Goal: Information Seeking & Learning: Learn about a topic

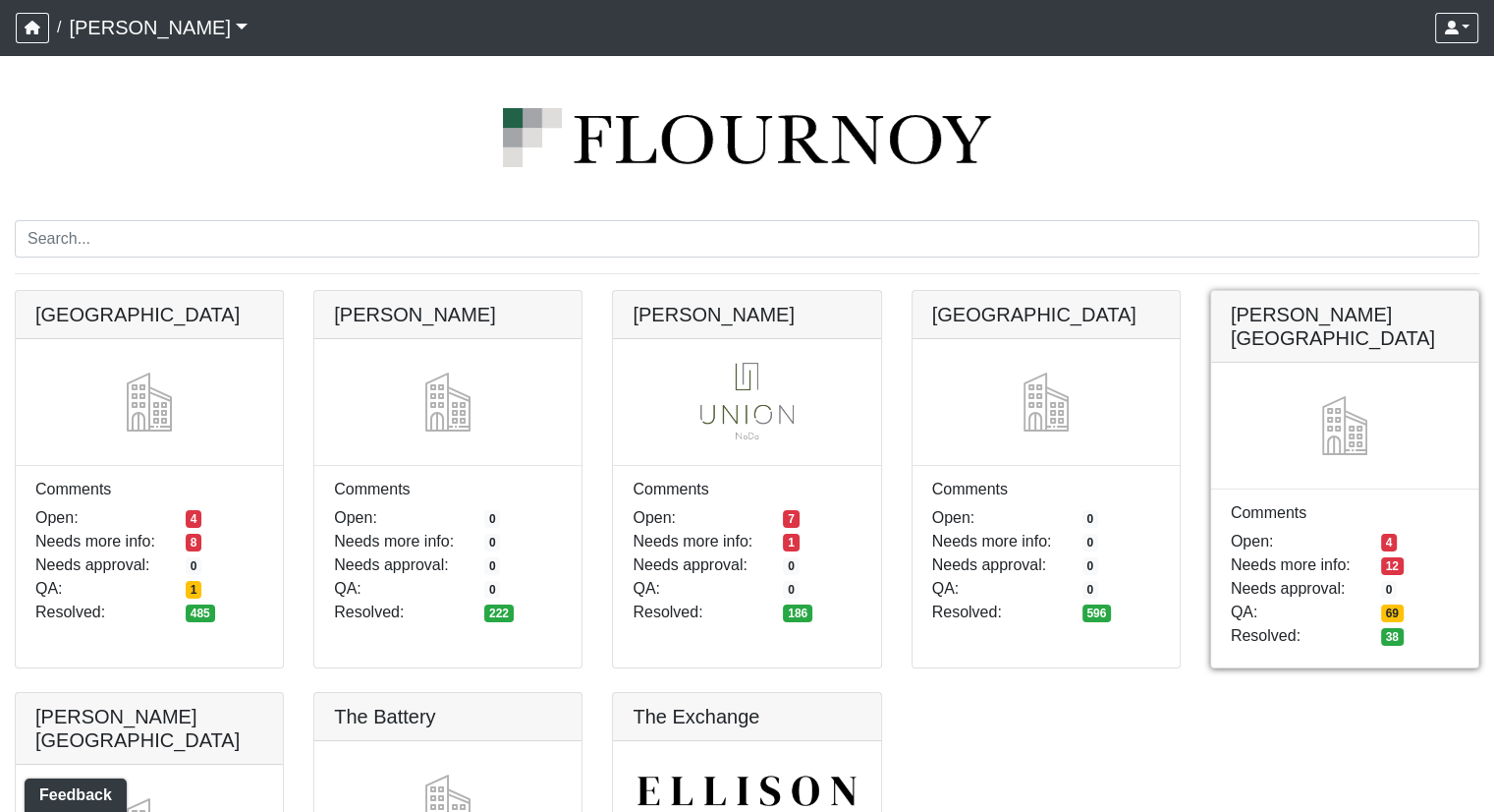
click at [1297, 291] on link at bounding box center [1344, 291] width 267 height 0
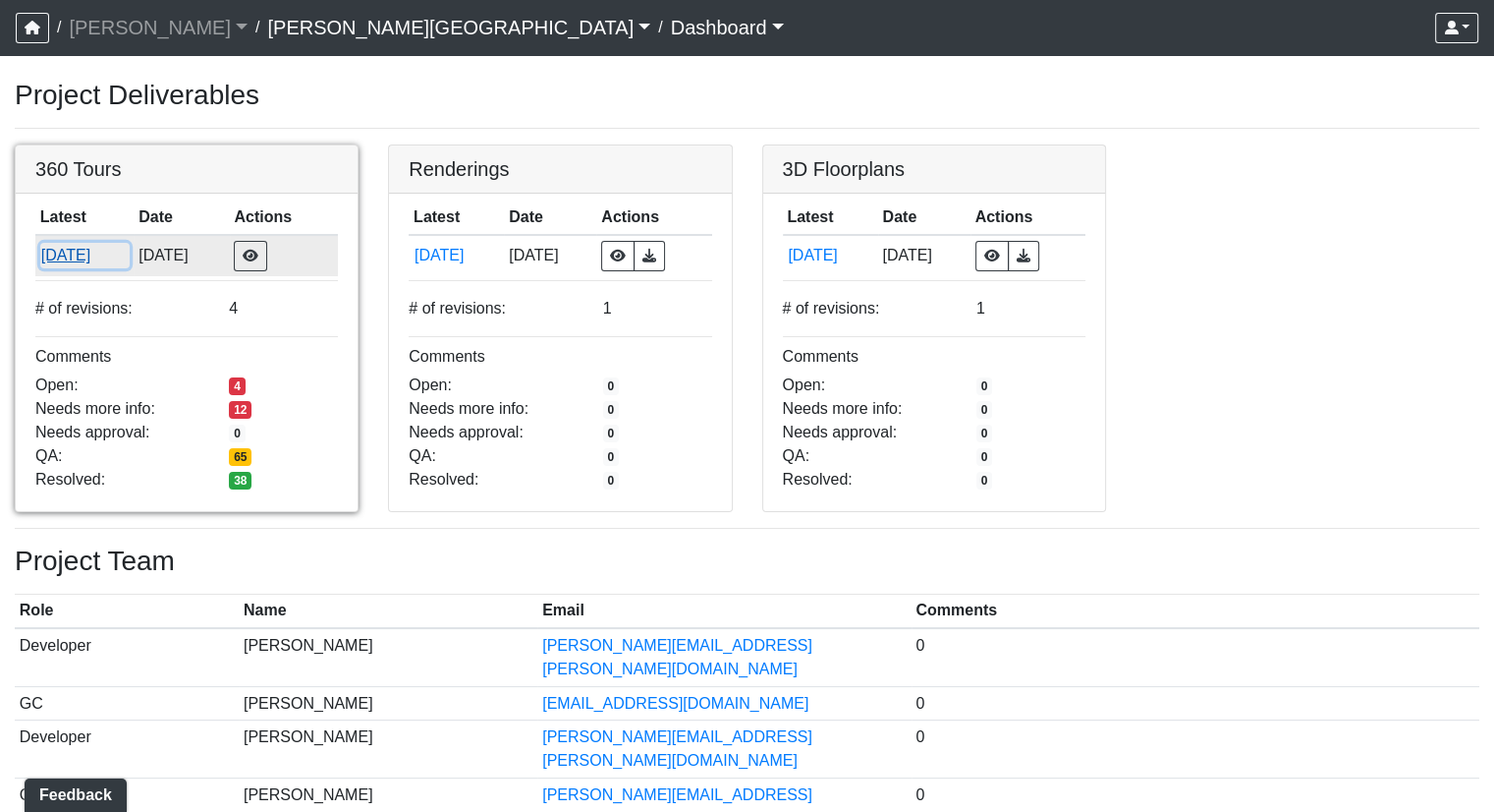
click at [62, 248] on button "[DATE]" at bounding box center [85, 255] width 89 height 26
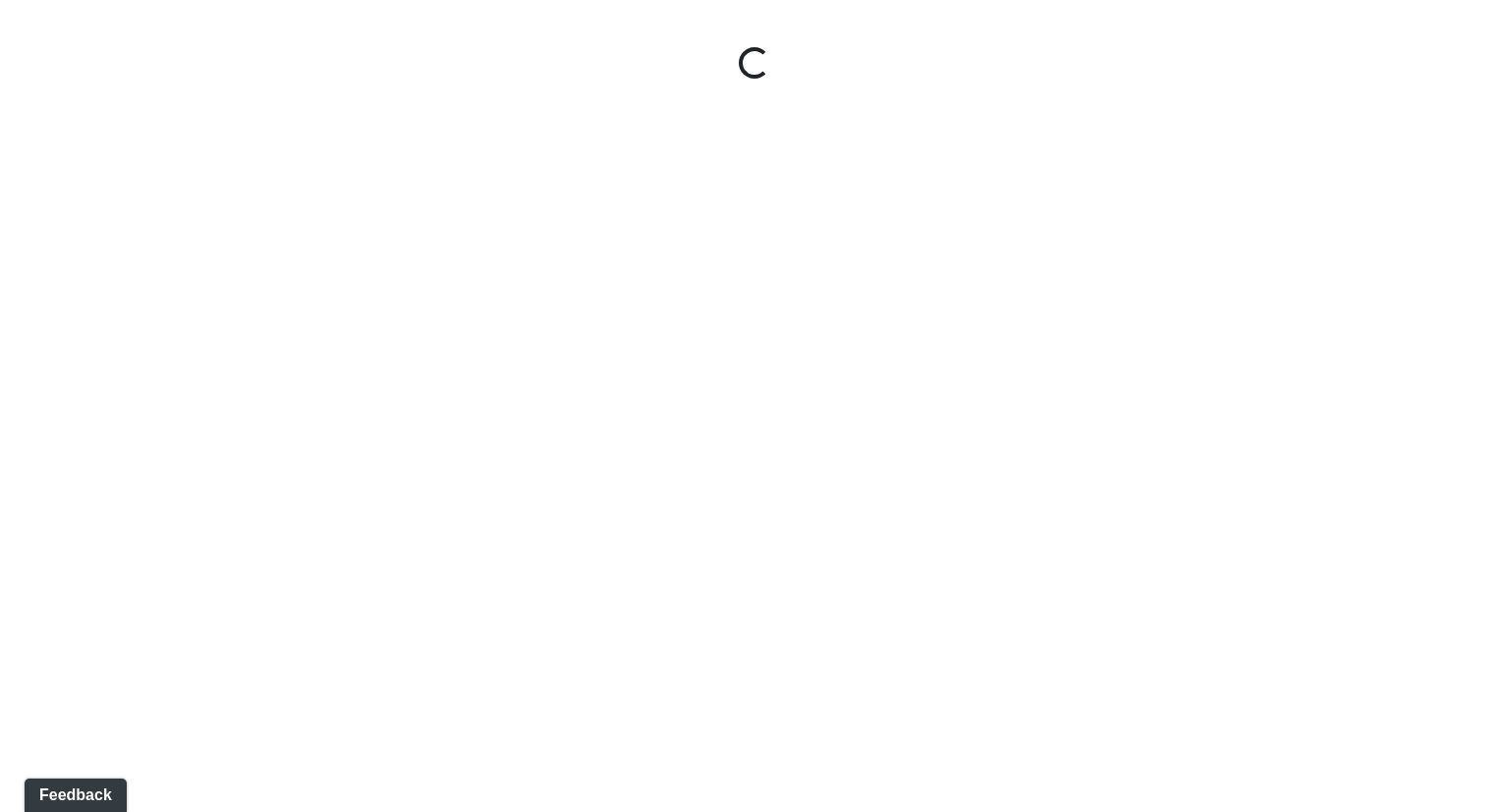
select select "rF9Y2TWouUAfWVEd1Berio"
select select "4RaHTiPXkmhnUPAV7KL21M"
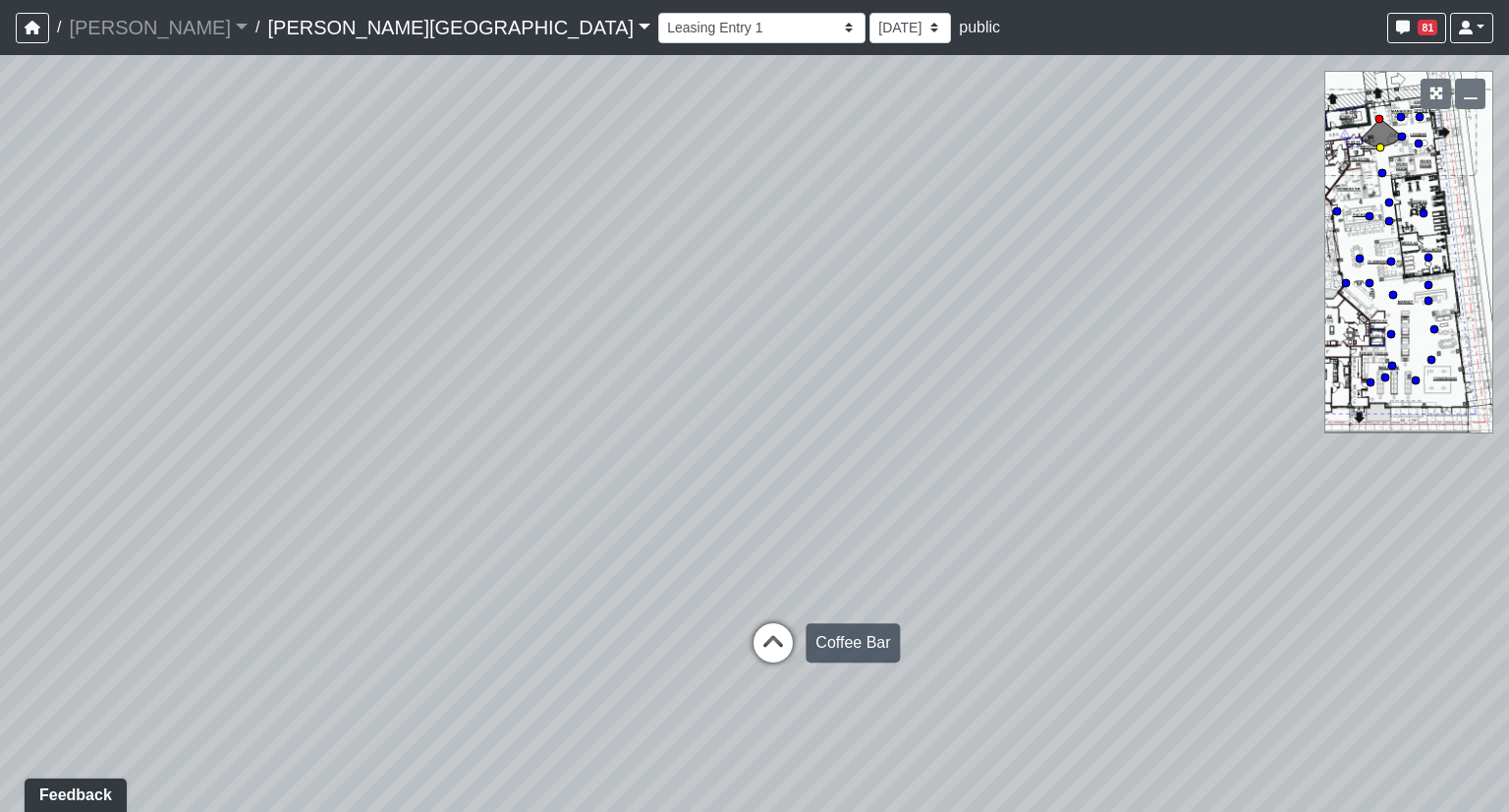
click at [782, 649] on icon at bounding box center [772, 652] width 59 height 59
select select "38CsLPz8VkCK2QiTdw7us5"
select select "4RaHTiPXkmhnUPAV7KL21M"
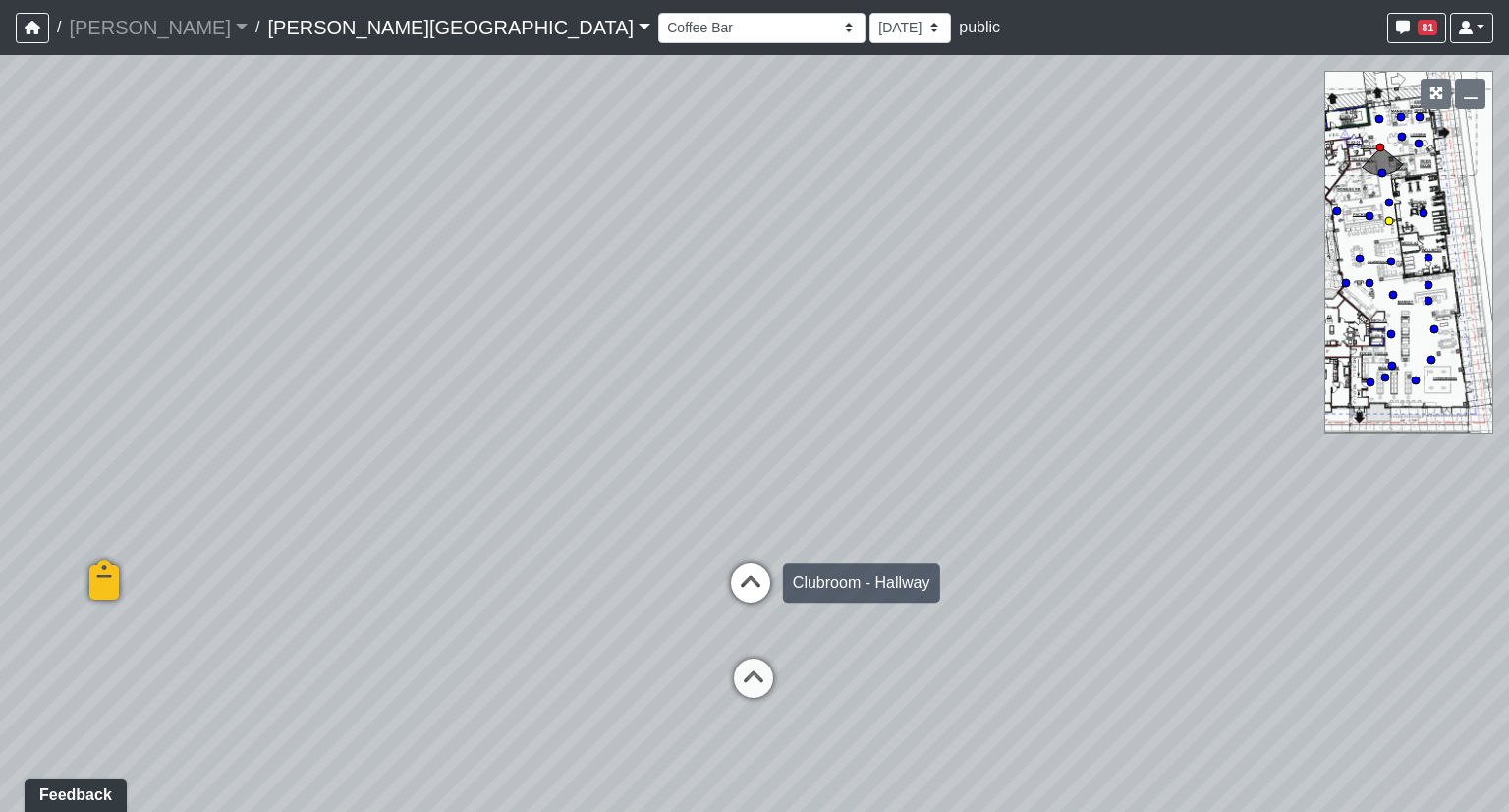
click at [754, 579] on icon at bounding box center [751, 592] width 59 height 59
select select "8q9YC6QBXw8oFapXUtbMKw"
select select "4RaHTiPXkmhnUPAV7KL21M"
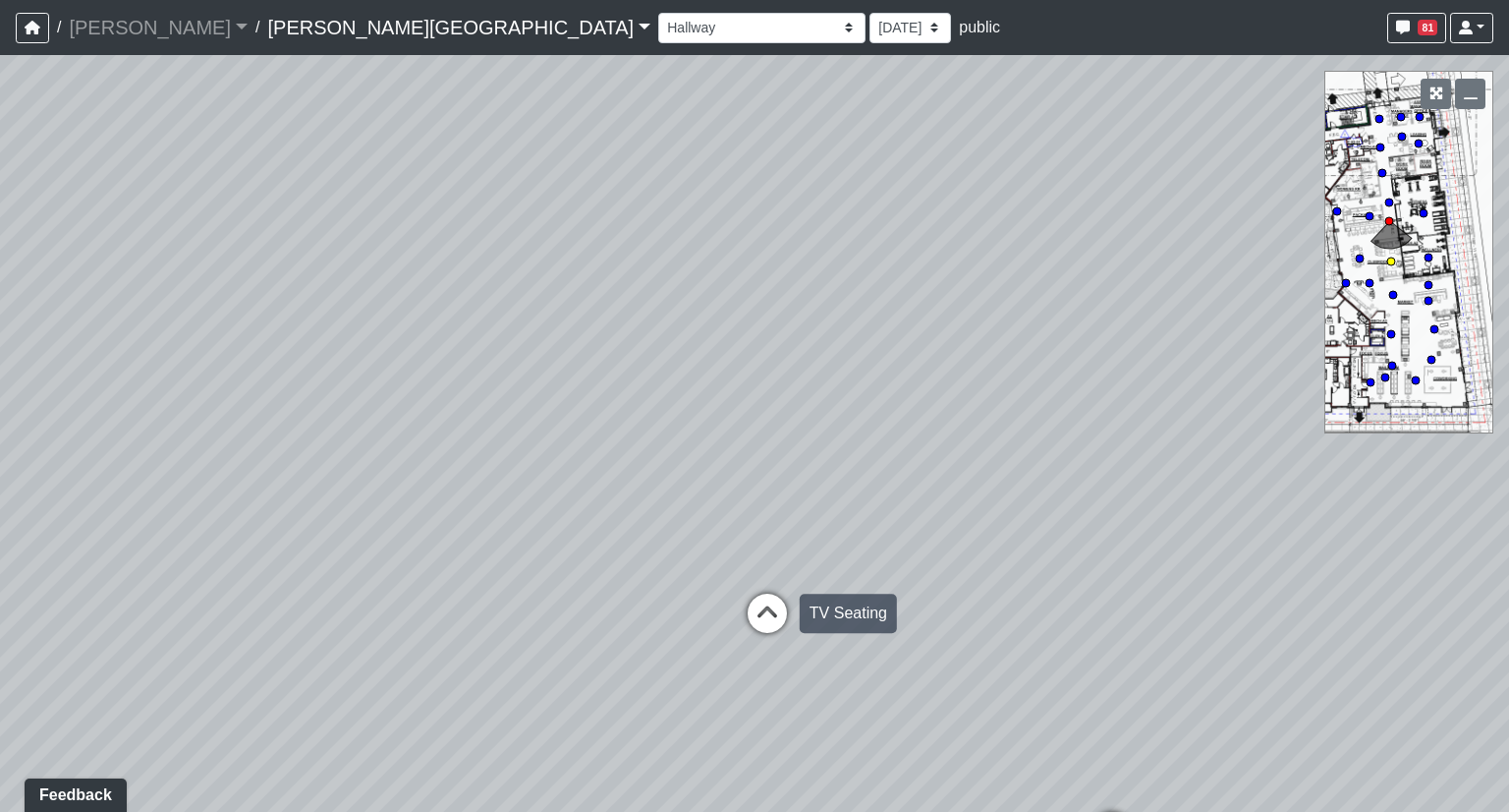
click at [757, 604] on icon at bounding box center [766, 622] width 59 height 59
select select "85yt19wMgVAyb4M3P1Anog"
select select "4RaHTiPXkmhnUPAV7KL21M"
drag, startPoint x: 919, startPoint y: 573, endPoint x: 415, endPoint y: 543, distance: 504.9
click at [415, 543] on div "Loading... Coffee Bar Loading... Created by kristin vinesett - 6/27/2025 - Rev:…" at bounding box center [754, 433] width 1509 height 756
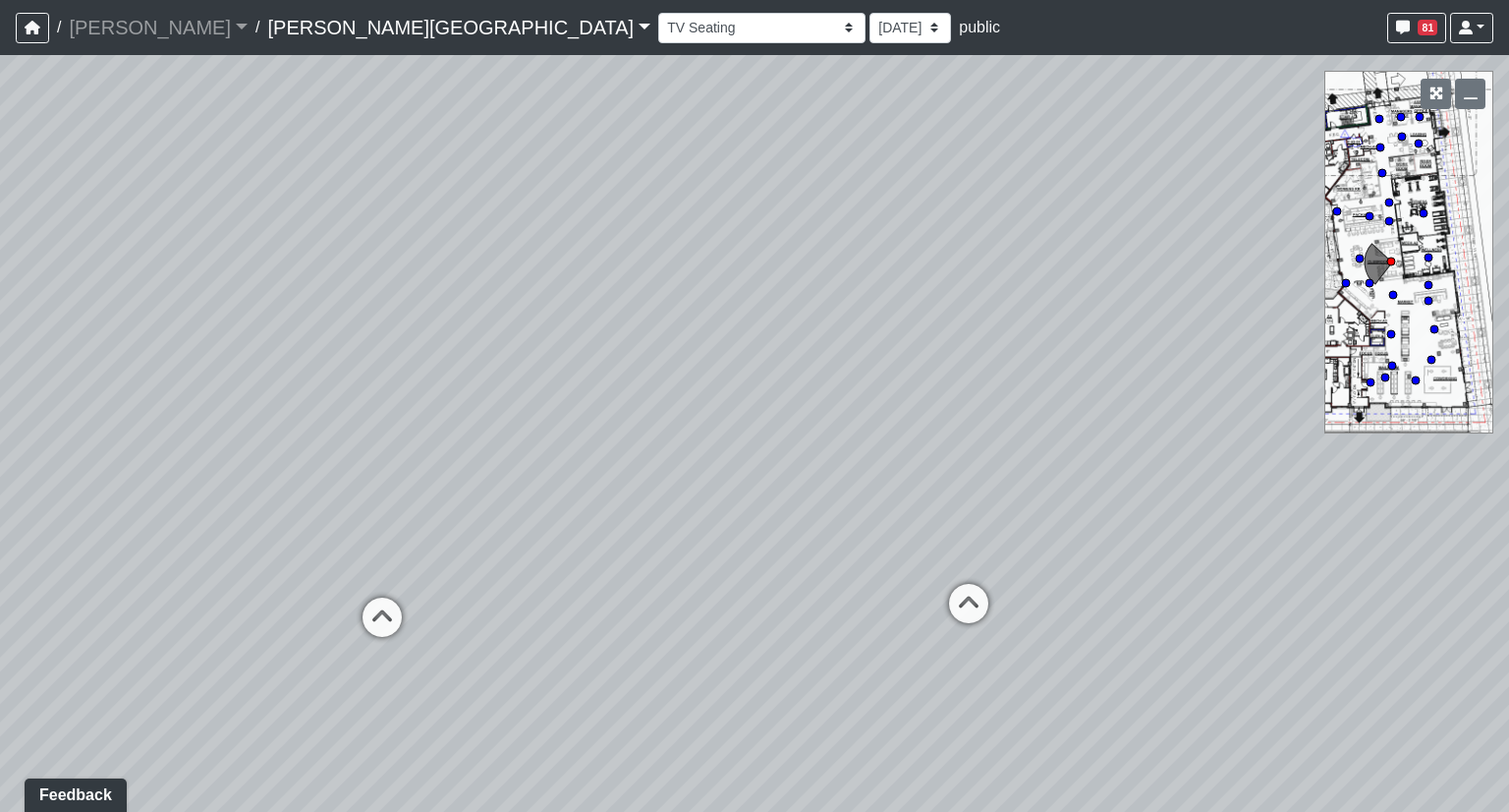
drag, startPoint x: 1098, startPoint y: 524, endPoint x: 1308, endPoint y: 509, distance: 210.5
click at [1218, 509] on div "Loading... Coffee Bar Loading... Created by kristin vinesett - 6/27/2025 - Rev:…" at bounding box center [754, 433] width 1509 height 756
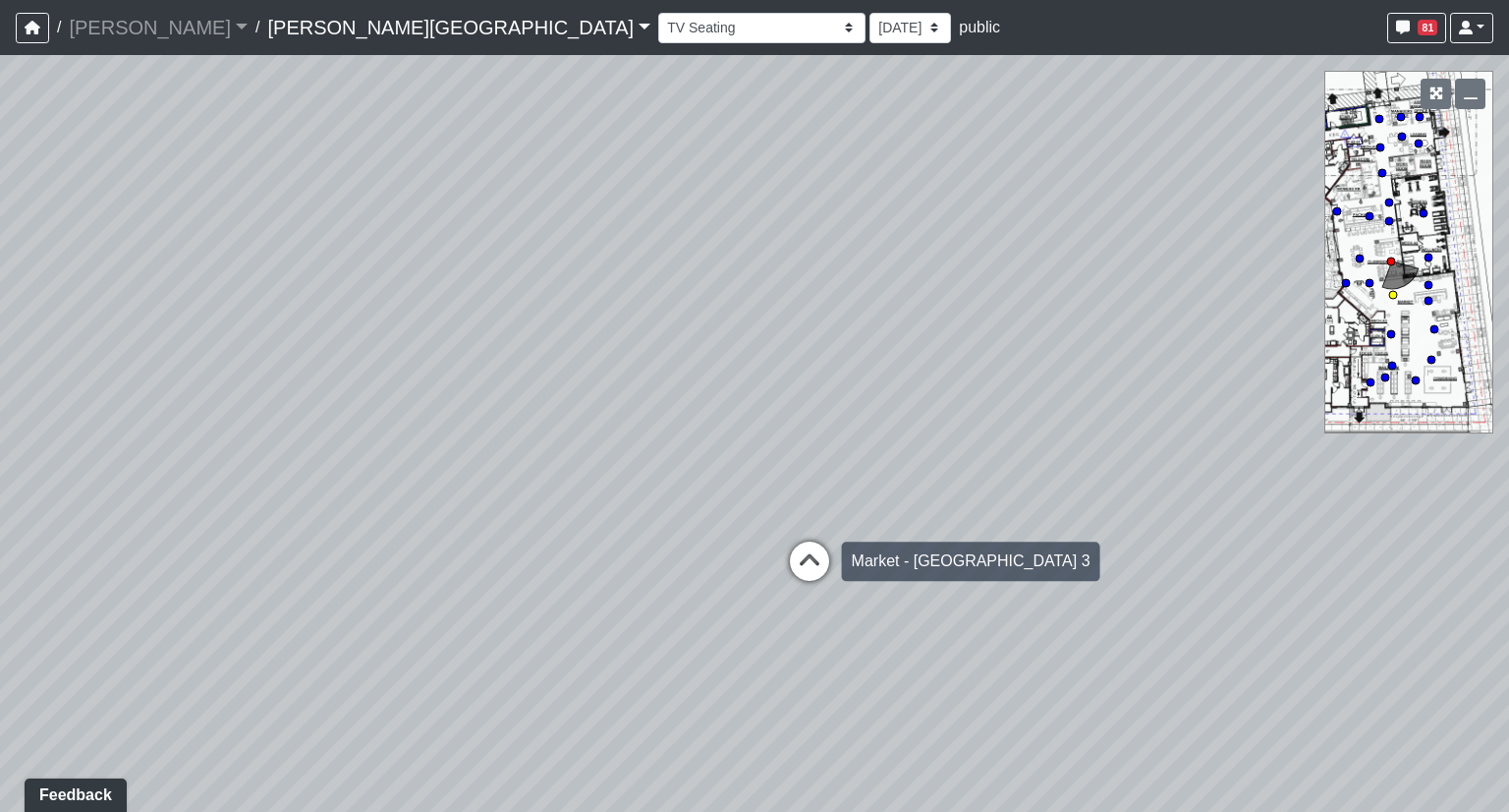
click at [803, 563] on icon at bounding box center [809, 570] width 59 height 59
select select "8eGugpUJ7mA5qJDwsm4SsZ"
select select "4RaHTiPXkmhnUPAV7KL21M"
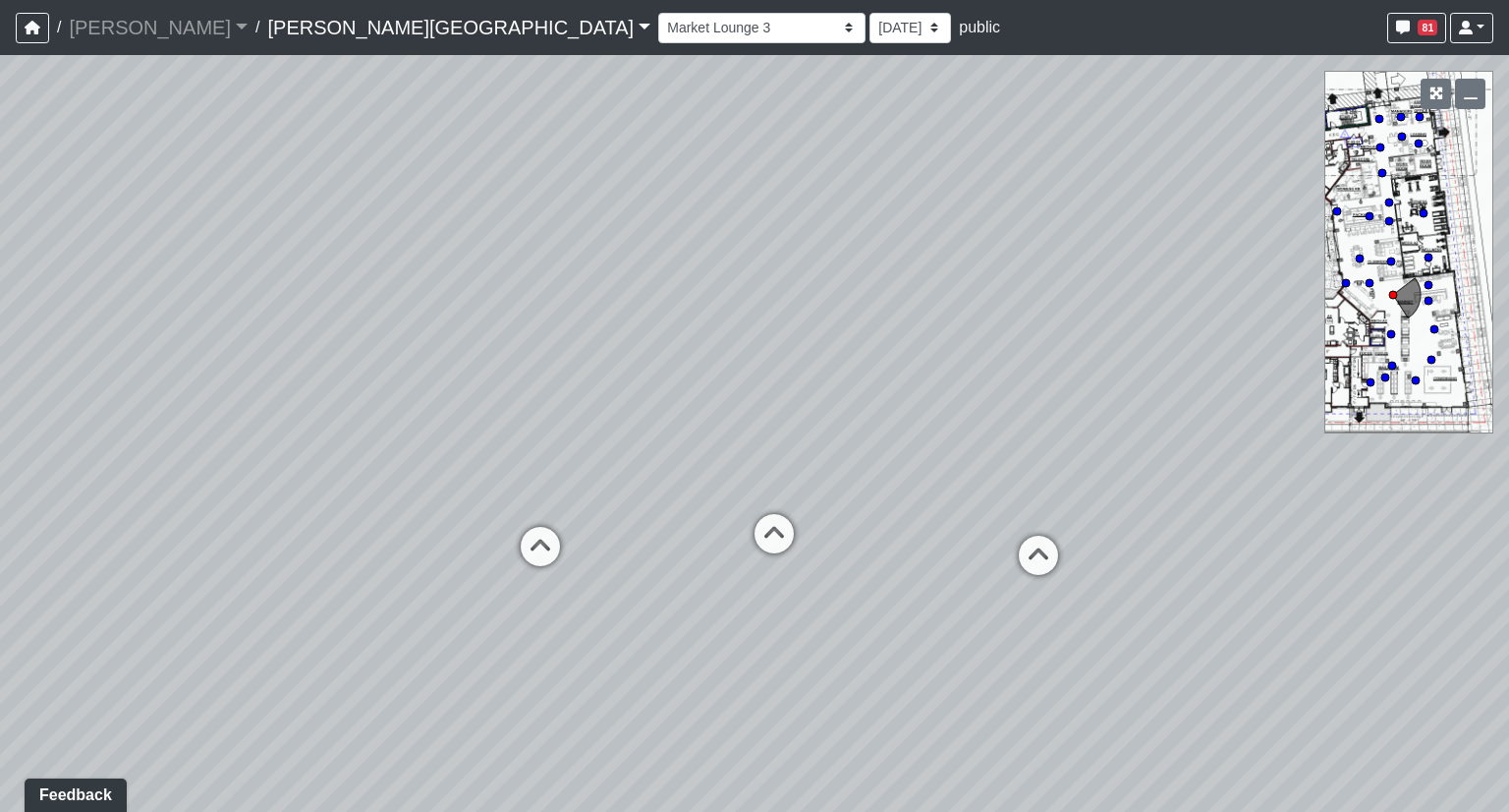
drag, startPoint x: 611, startPoint y: 513, endPoint x: 1312, endPoint y: 511, distance: 701.0
click at [1312, 511] on div "Loading... Coffee Bar Loading... Created by kristin vinesett - 6/27/2025 - Rev:…" at bounding box center [754, 433] width 1509 height 756
click at [1029, 550] on icon at bounding box center [1038, 564] width 59 height 59
select select "b75WLKiiaJA3cEZUS8gtYH"
select select "4RaHTiPXkmhnUPAV7KL21M"
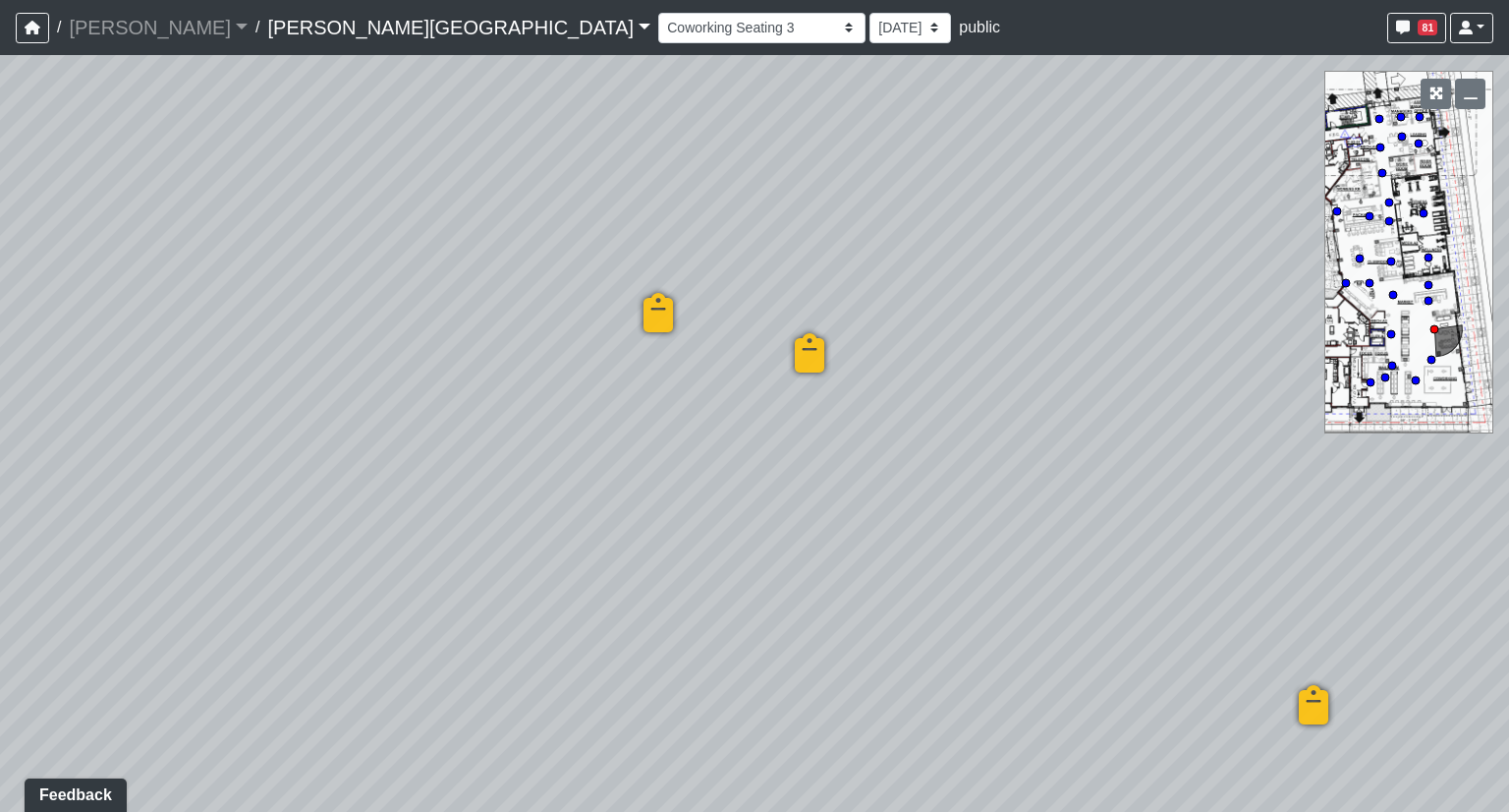
drag, startPoint x: 1274, startPoint y: 492, endPoint x: 715, endPoint y: 447, distance: 560.8
click at [803, 449] on div "Loading... Coffee Bar Loading... Created by kristin vinesett - 6/27/2025 - Rev:…" at bounding box center [754, 433] width 1509 height 756
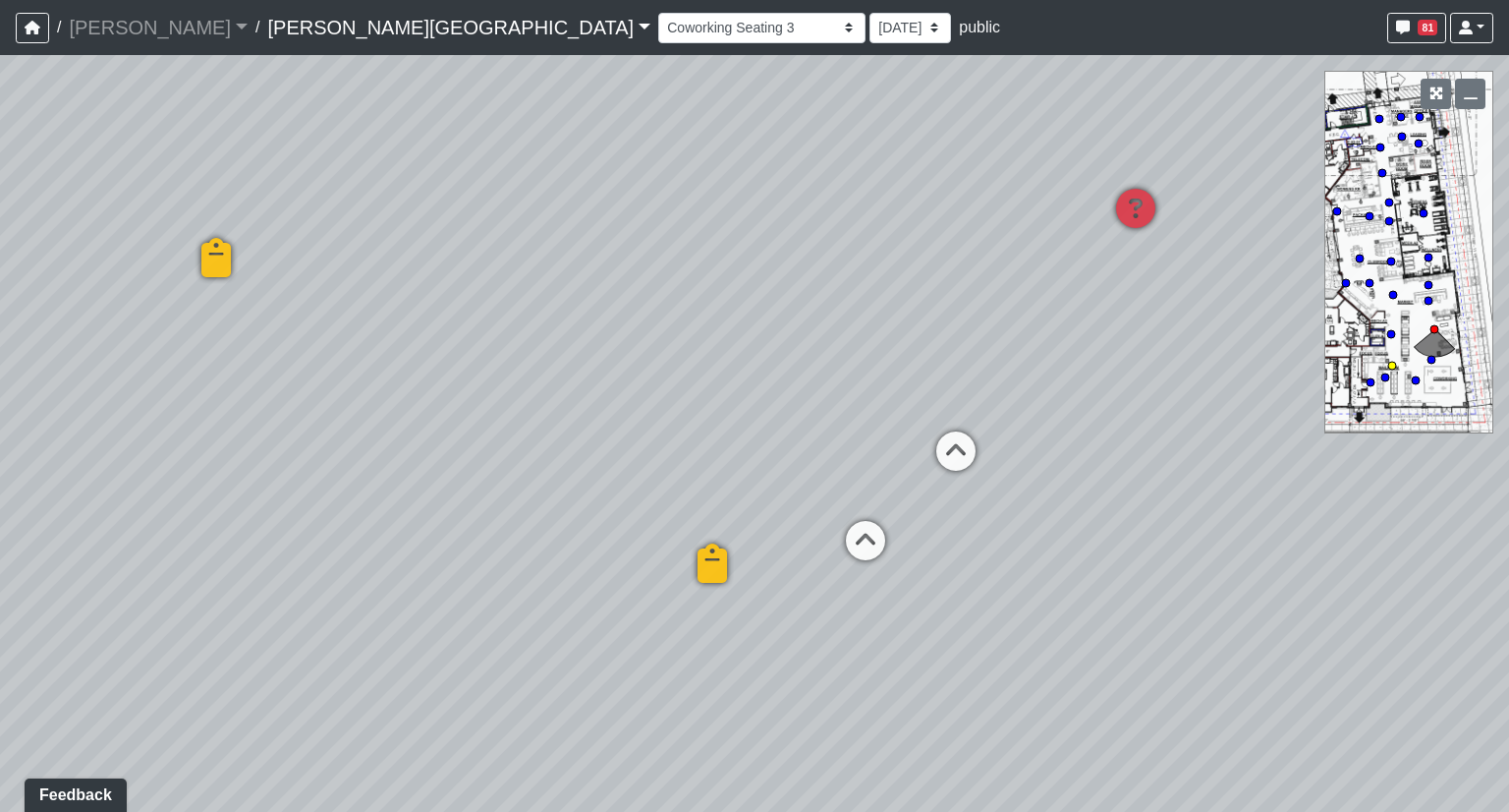
drag, startPoint x: 1033, startPoint y: 453, endPoint x: 610, endPoint y: 458, distance: 423.0
click at [610, 458] on div "Loading... Coffee Bar Loading... Created by kristin vinesett - 6/27/2025 - Rev:…" at bounding box center [754, 433] width 1509 height 756
drag, startPoint x: 1107, startPoint y: 462, endPoint x: 680, endPoint y: 463, distance: 427.0
click at [680, 463] on div "Loading... Coffee Bar Loading... Created by kristin vinesett - 6/27/2025 - Rev:…" at bounding box center [754, 433] width 1509 height 756
drag, startPoint x: 1226, startPoint y: 591, endPoint x: 592, endPoint y: 556, distance: 635.0
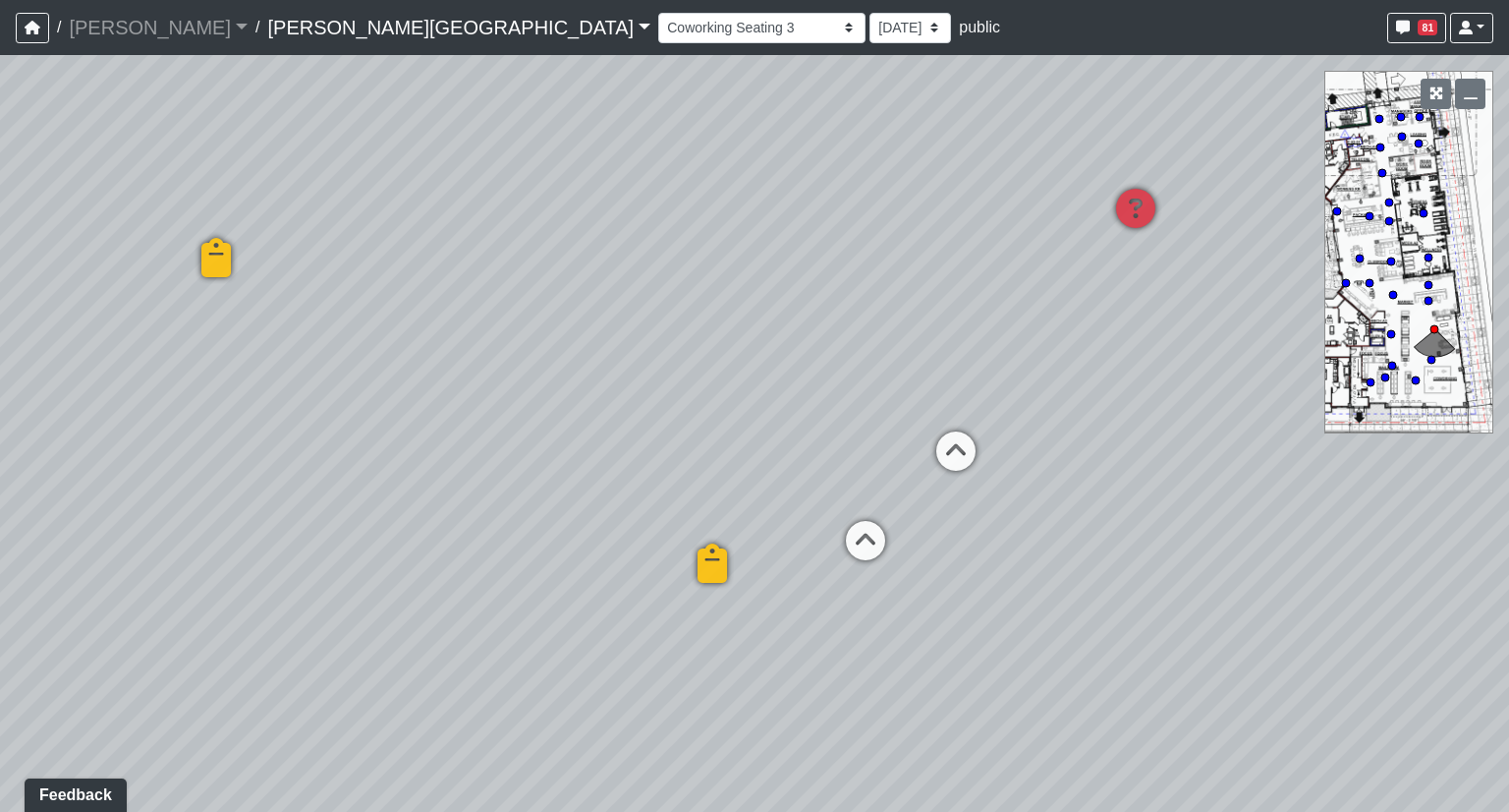
click at [658, 563] on div "Loading... Coffee Bar Loading... Created by kristin vinesett - 6/27/2025 - Rev:…" at bounding box center [754, 433] width 1509 height 756
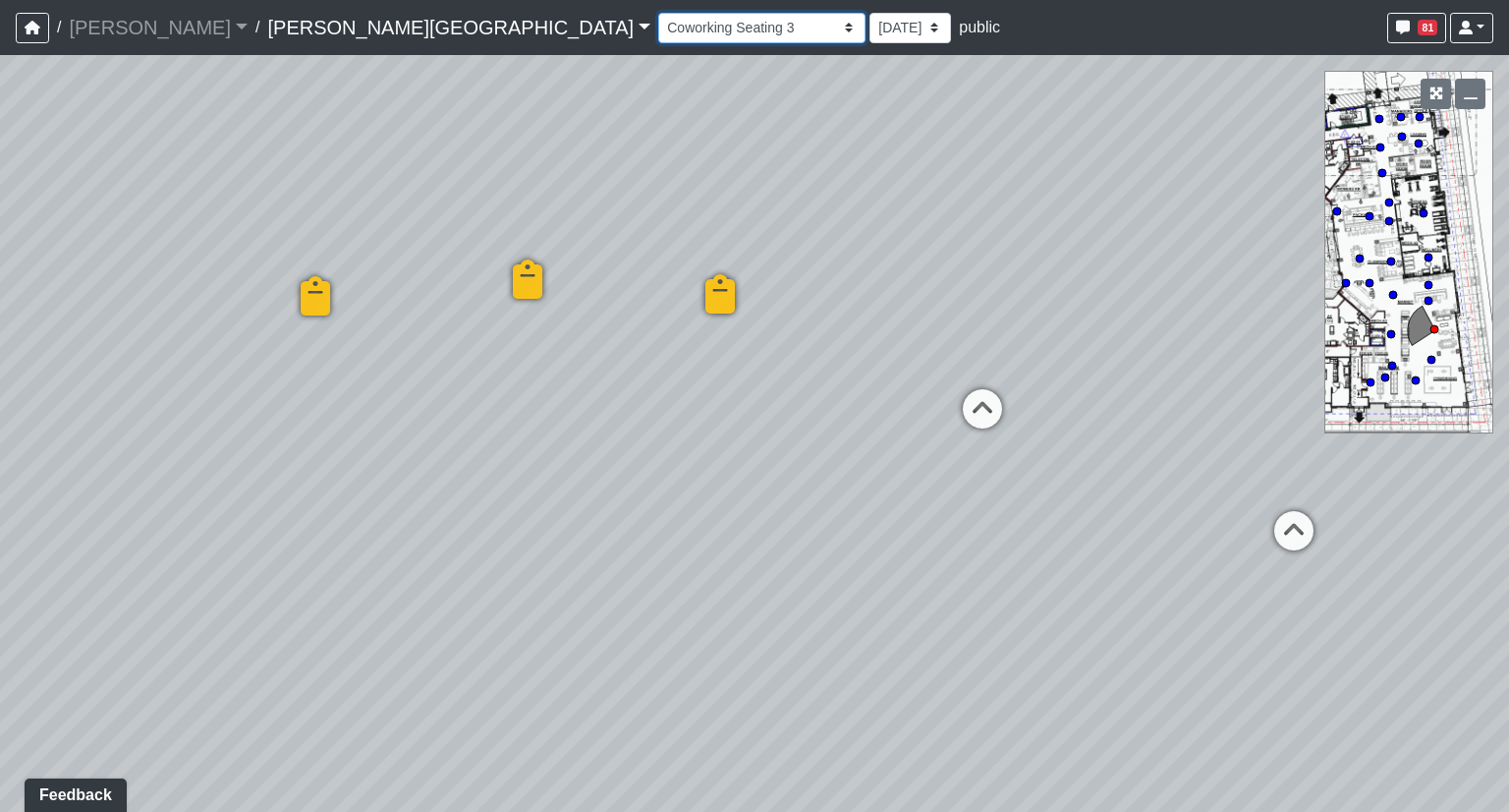
click at [658, 33] on select "Hallway Hospitality Bar Package Room Package Room Entry Pool Courtyard Entry 1 …" at bounding box center [761, 28] width 207 height 31
click at [658, 13] on select "Hallway Hospitality Bar Package Room Package Room Entry Pool Courtyard Entry 1 …" at bounding box center [761, 28] width 207 height 31
select select "opxjAeKrrqupTskj1neSeV"
select select "4RaHTiPXkmhnUPAV7KL21M"
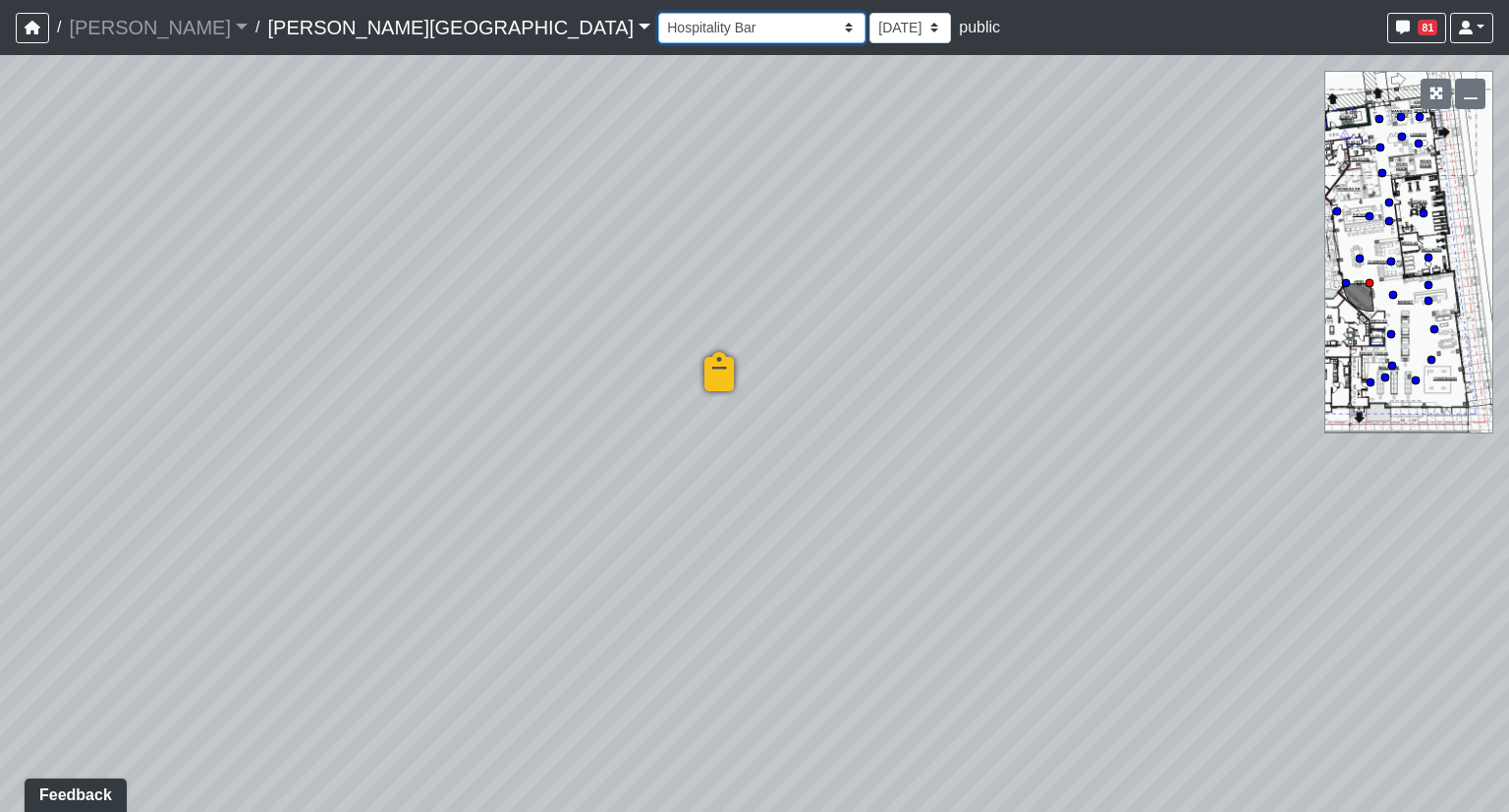
click at [658, 37] on select "Hallway Hospitality Bar Package Room Package Room Entry Pool Courtyard Entry 1 …" at bounding box center [761, 28] width 207 height 31
click at [658, 13] on select "Hallway Hospitality Bar Package Room Package Room Entry Pool Courtyard Entry 1 …" at bounding box center [761, 28] width 207 height 31
select select "rF9Y2TWouUAfWVEd1Berio"
select select "4RaHTiPXkmhnUPAV7KL21M"
drag, startPoint x: 1014, startPoint y: 324, endPoint x: 337, endPoint y: 312, distance: 677.1
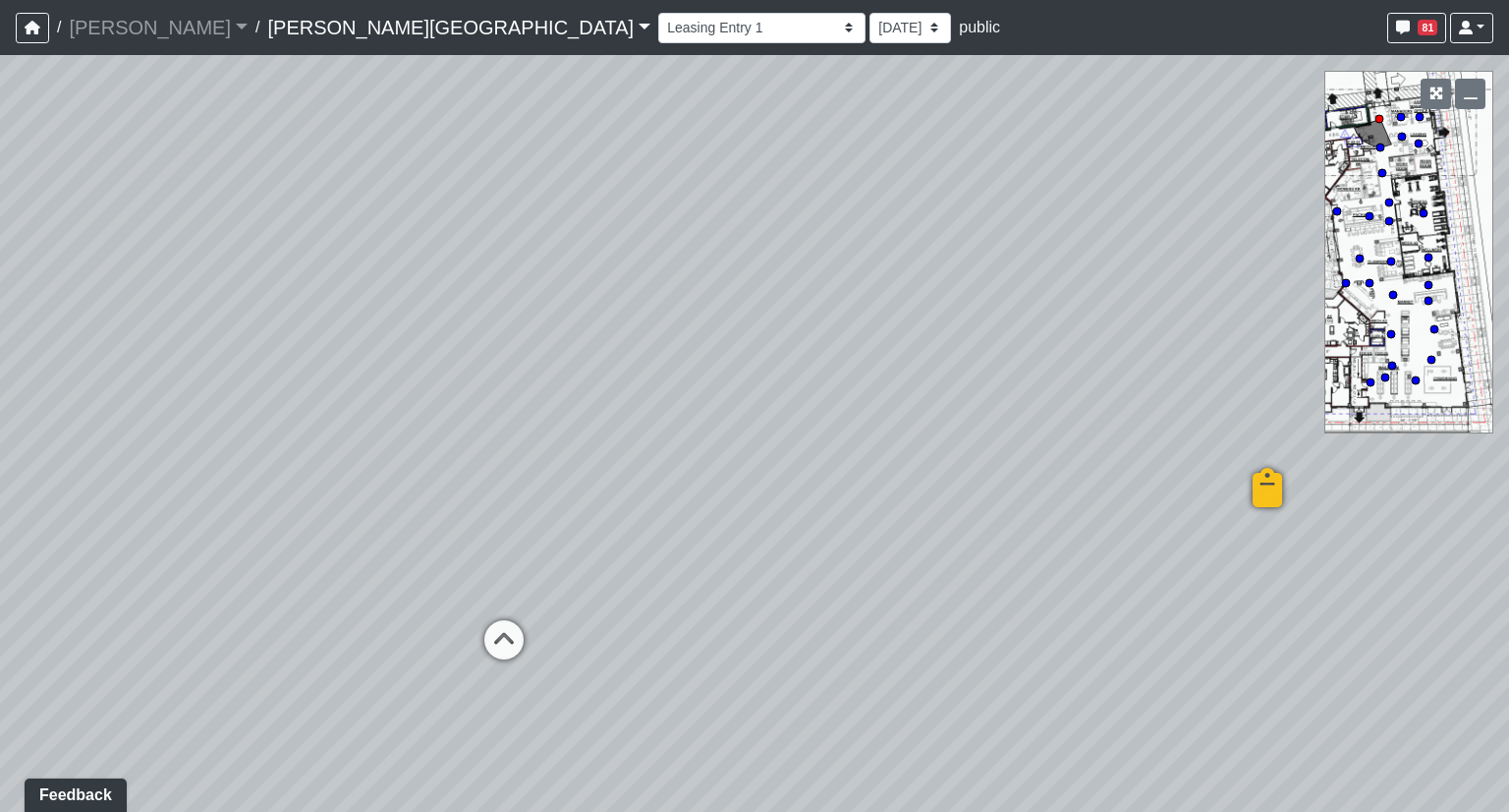
click at [337, 312] on div "Loading... Coffee Bar Loading... Created by kristin vinesett - 6/27/2025 - Rev:…" at bounding box center [754, 433] width 1509 height 756
drag, startPoint x: 283, startPoint y: 297, endPoint x: 122, endPoint y: 292, distance: 161.1
click at [206, 296] on div "Loading... Coffee Bar Loading... Created by kristin vinesett - 6/27/2025 - Rev:…" at bounding box center [754, 433] width 1509 height 756
drag, startPoint x: 662, startPoint y: 302, endPoint x: 12, endPoint y: 263, distance: 651.2
click at [66, 271] on div "Loading... Coffee Bar Loading... Created by kristin vinesett - 6/27/2025 - Rev:…" at bounding box center [754, 433] width 1509 height 756
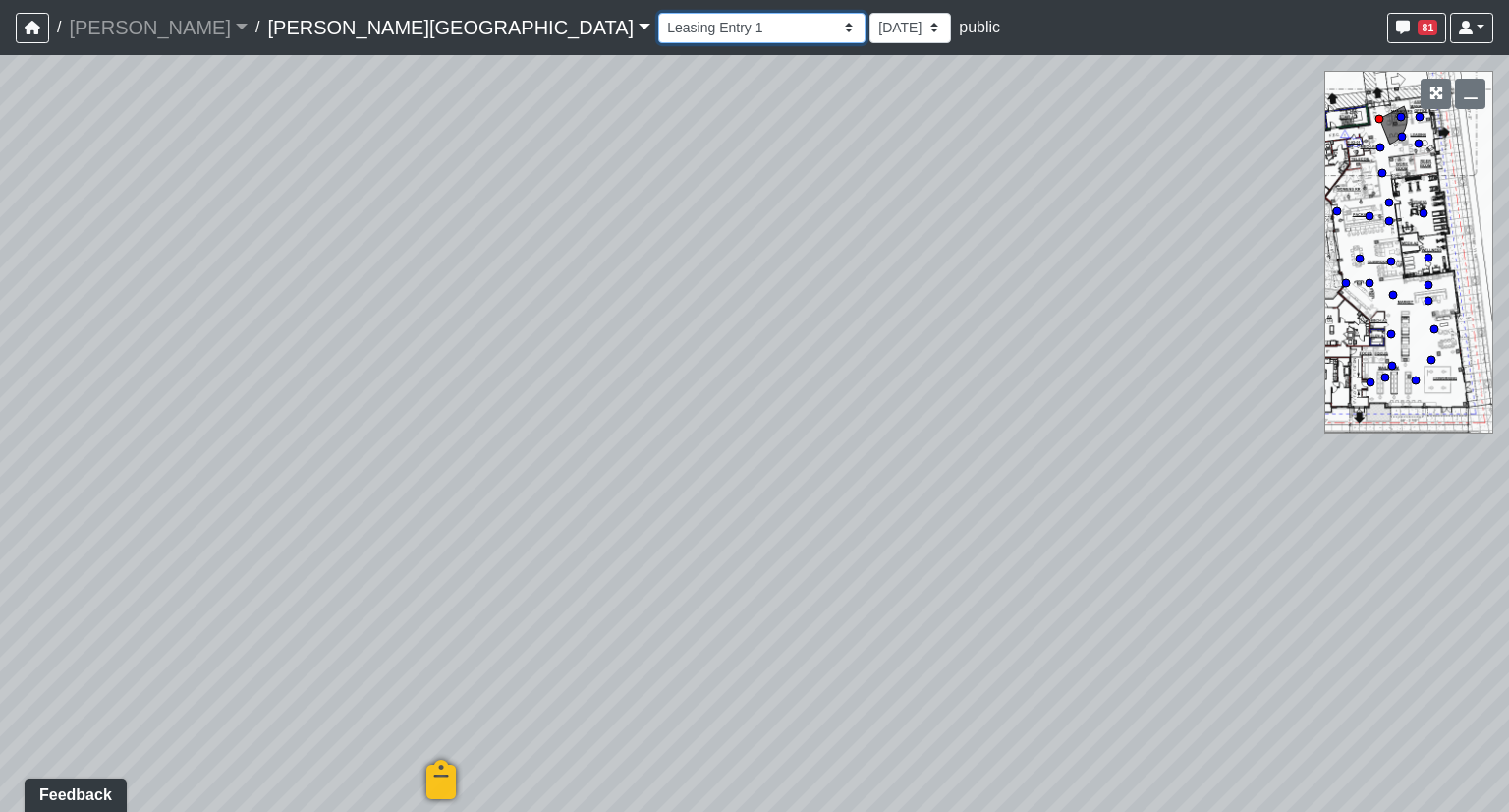
click at [658, 39] on select "Hallway Hospitality Bar Package Room Package Room Entry Pool Courtyard Entry 1 …" at bounding box center [761, 28] width 207 height 31
click at [658, 13] on select "Hallway Hospitality Bar Package Room Package Room Entry Pool Courtyard Entry 1 …" at bounding box center [761, 28] width 207 height 31
select select "gUz9y6NE1usWutJHaRbS1T"
select select "4RaHTiPXkmhnUPAV7KL21M"
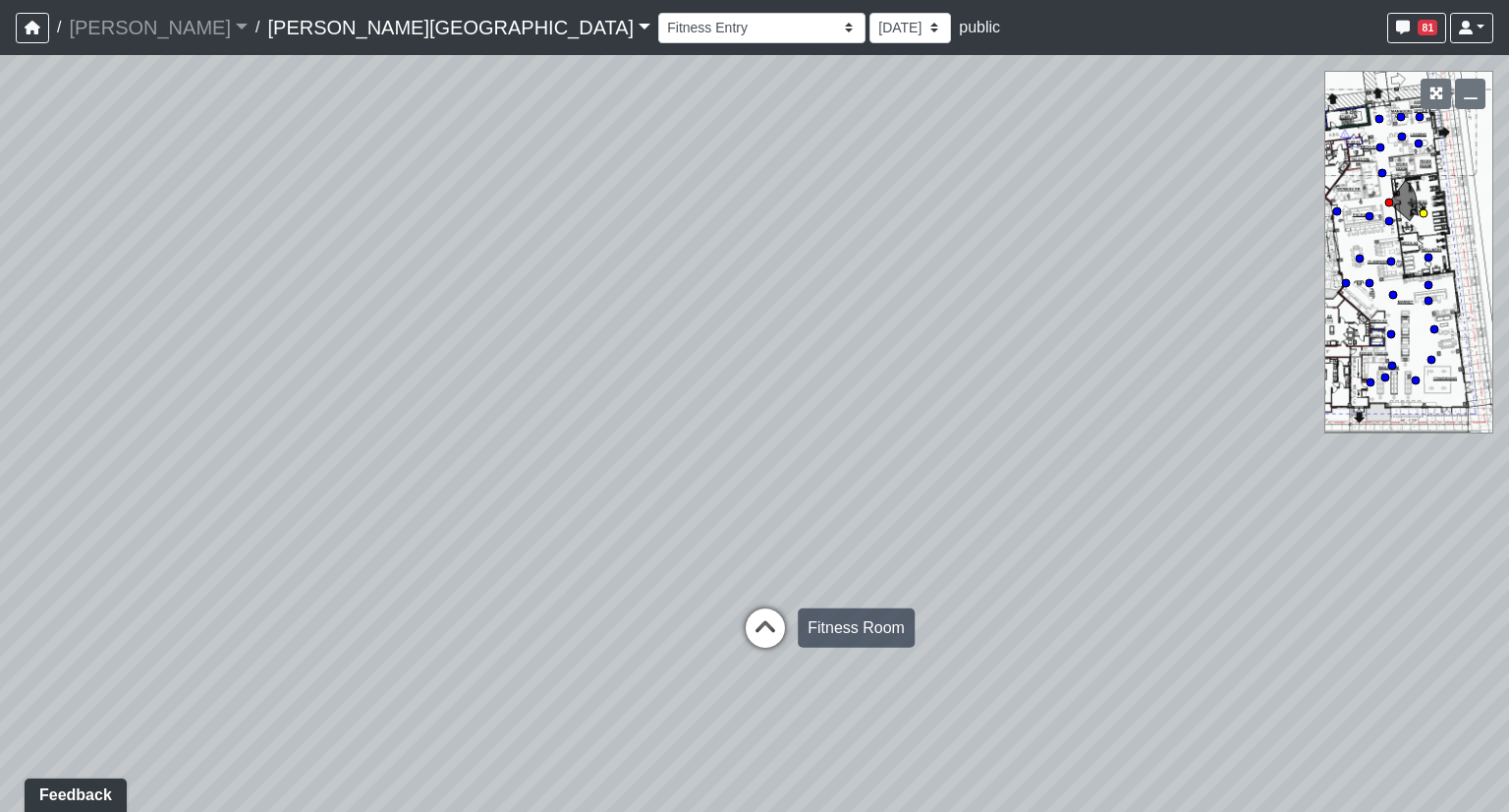
click at [746, 624] on icon at bounding box center [764, 637] width 59 height 59
select select "vJ4XPU6TLHS12K4JdNPjsY"
select select "4RaHTiPXkmhnUPAV7KL21M"
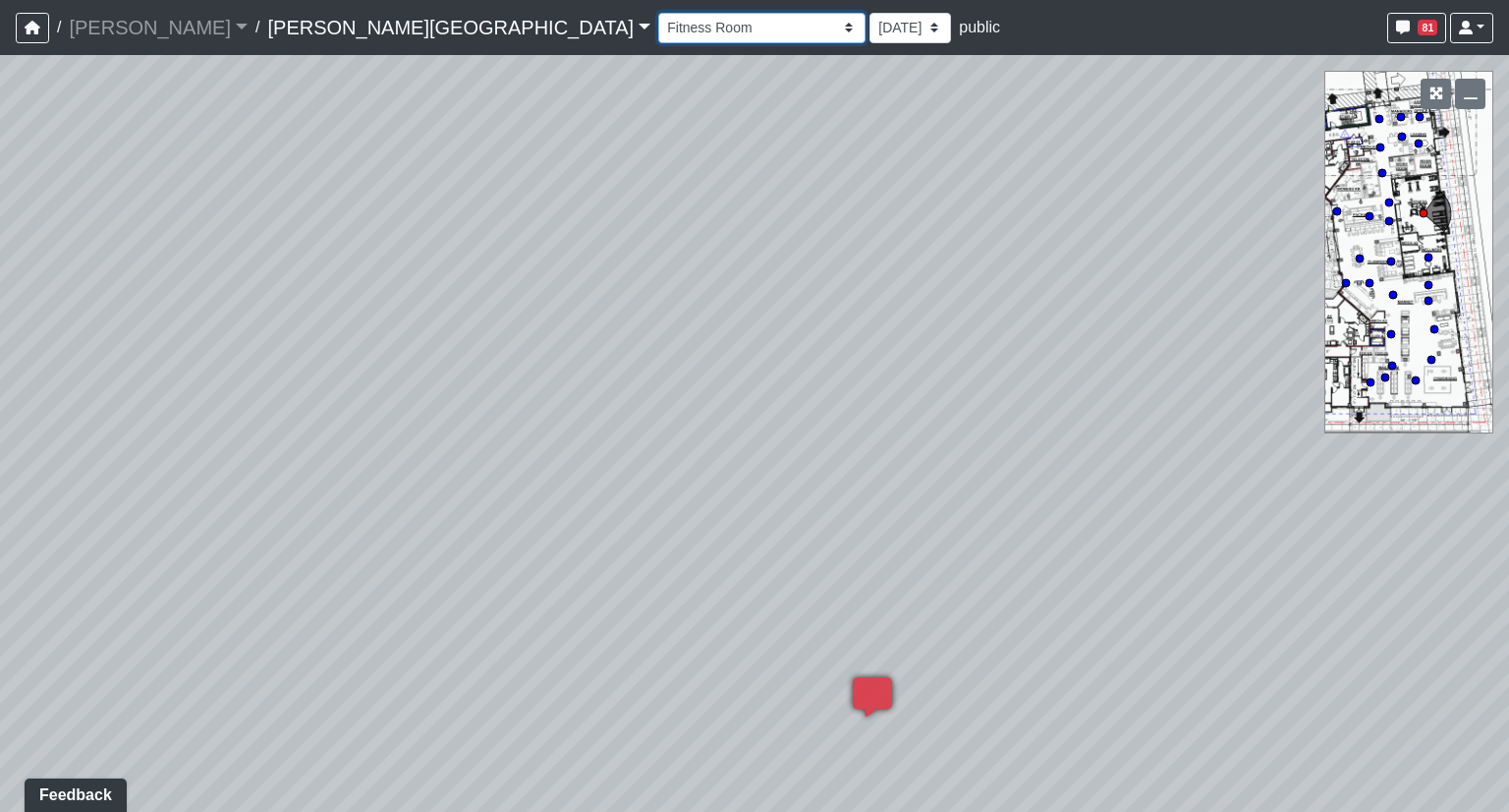
click at [658, 23] on select "Hallway Hospitality Bar Package Room Package Room Entry Pool Courtyard Entry 1 …" at bounding box center [761, 28] width 207 height 31
click at [658, 13] on select "Hallway Hospitality Bar Package Room Package Room Entry Pool Courtyard Entry 1 …" at bounding box center [761, 28] width 207 height 31
select select "r1aQkvCdBedwsugeTiNmpq"
select select "4RaHTiPXkmhnUPAV7KL21M"
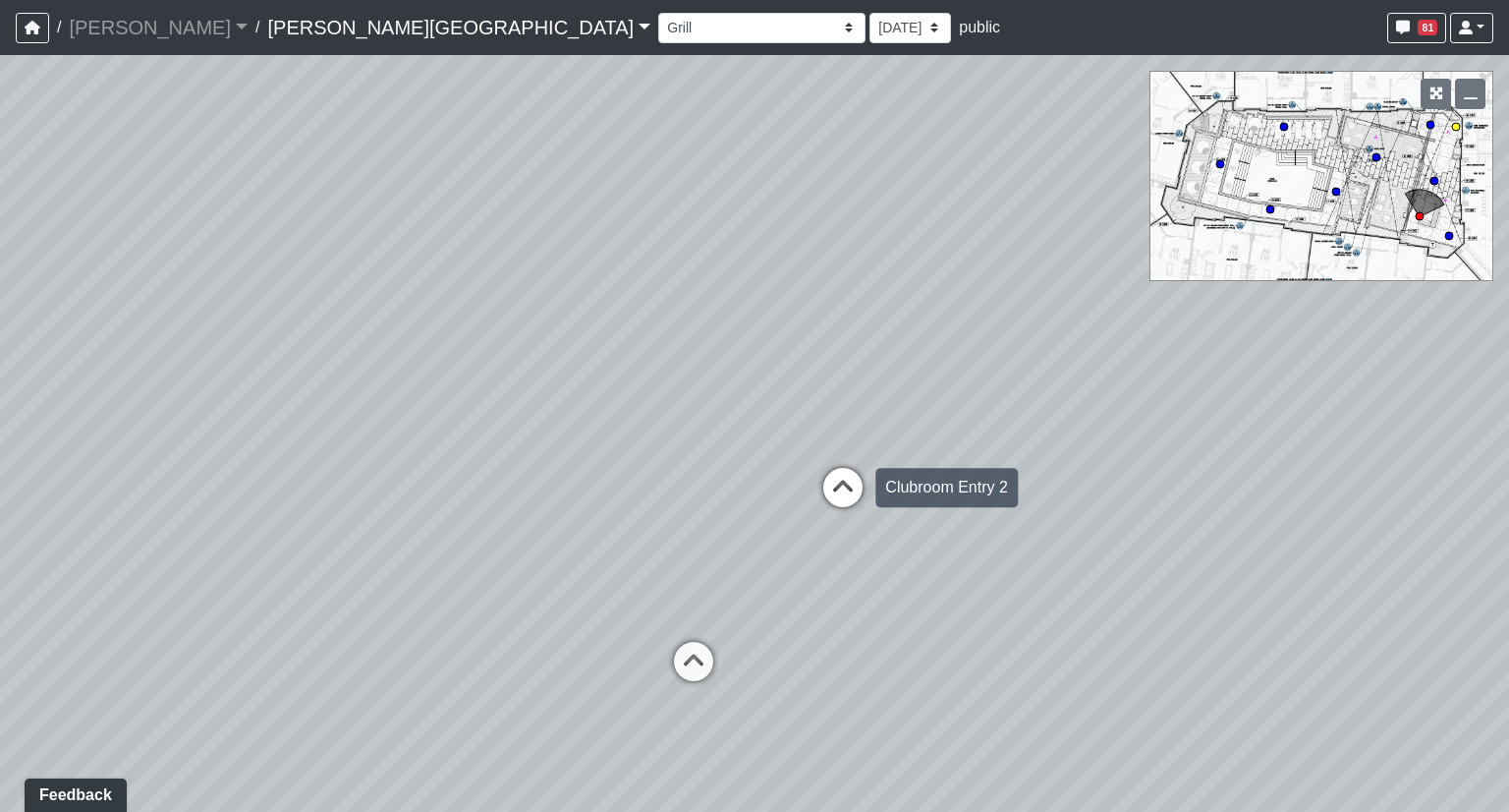
click at [845, 492] on icon at bounding box center [843, 496] width 59 height 59
select select "ewyGWg9ghxoTbAphzESCxM"
select select "4RaHTiPXkmhnUPAV7KL21M"
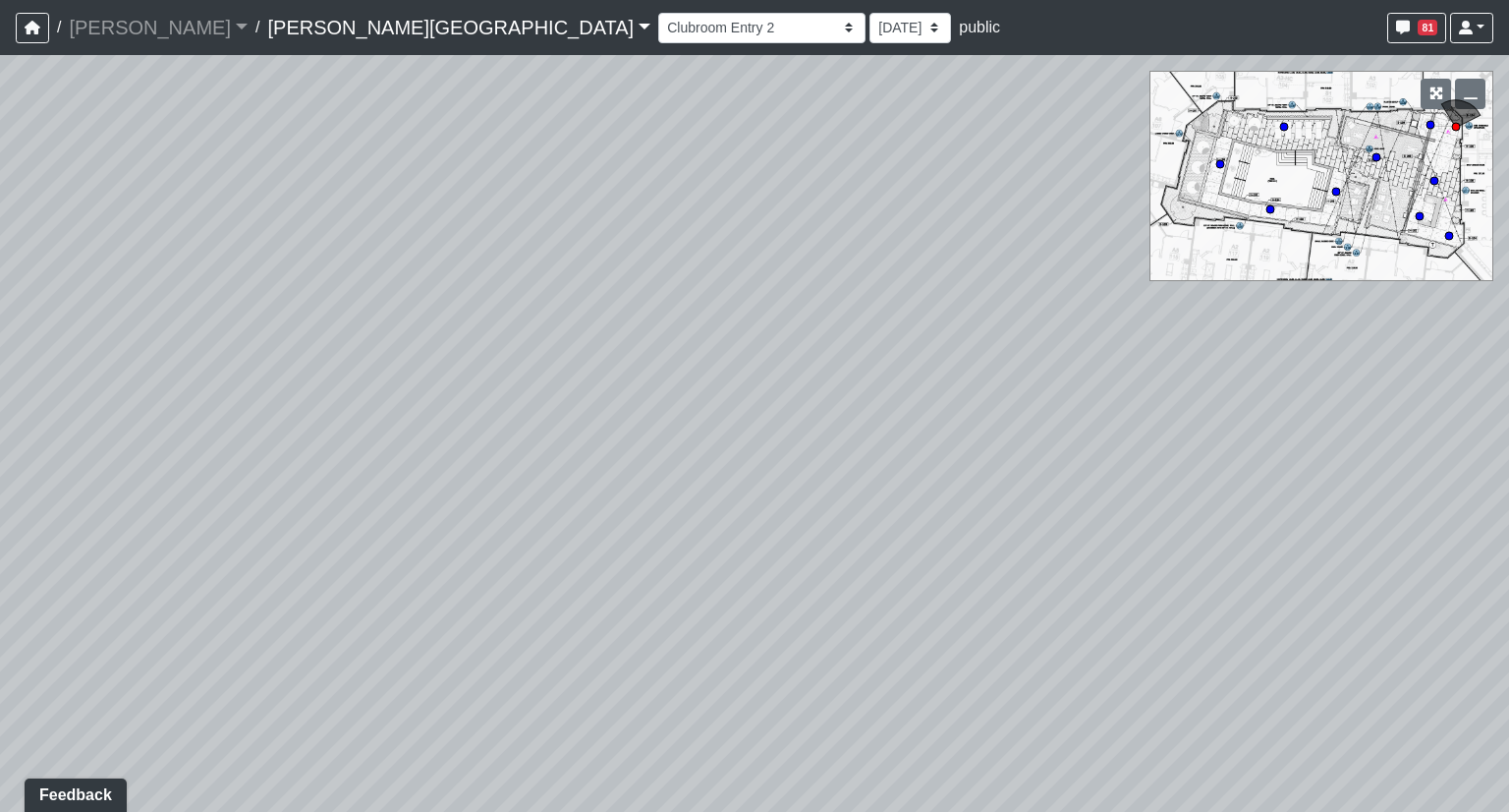
drag, startPoint x: 622, startPoint y: 460, endPoint x: 923, endPoint y: 420, distance: 303.6
click at [923, 420] on div "Loading... Coffee Bar Loading... Created by kristin vinesett - 6/27/2025 - Rev:…" at bounding box center [754, 433] width 1509 height 756
drag, startPoint x: 480, startPoint y: 415, endPoint x: 795, endPoint y: 391, distance: 315.9
click at [742, 394] on div "Loading... Coffee Bar Loading... Created by kristin vinesett - 6/27/2025 - Rev:…" at bounding box center [754, 433] width 1509 height 756
click at [847, 605] on icon at bounding box center [842, 616] width 59 height 59
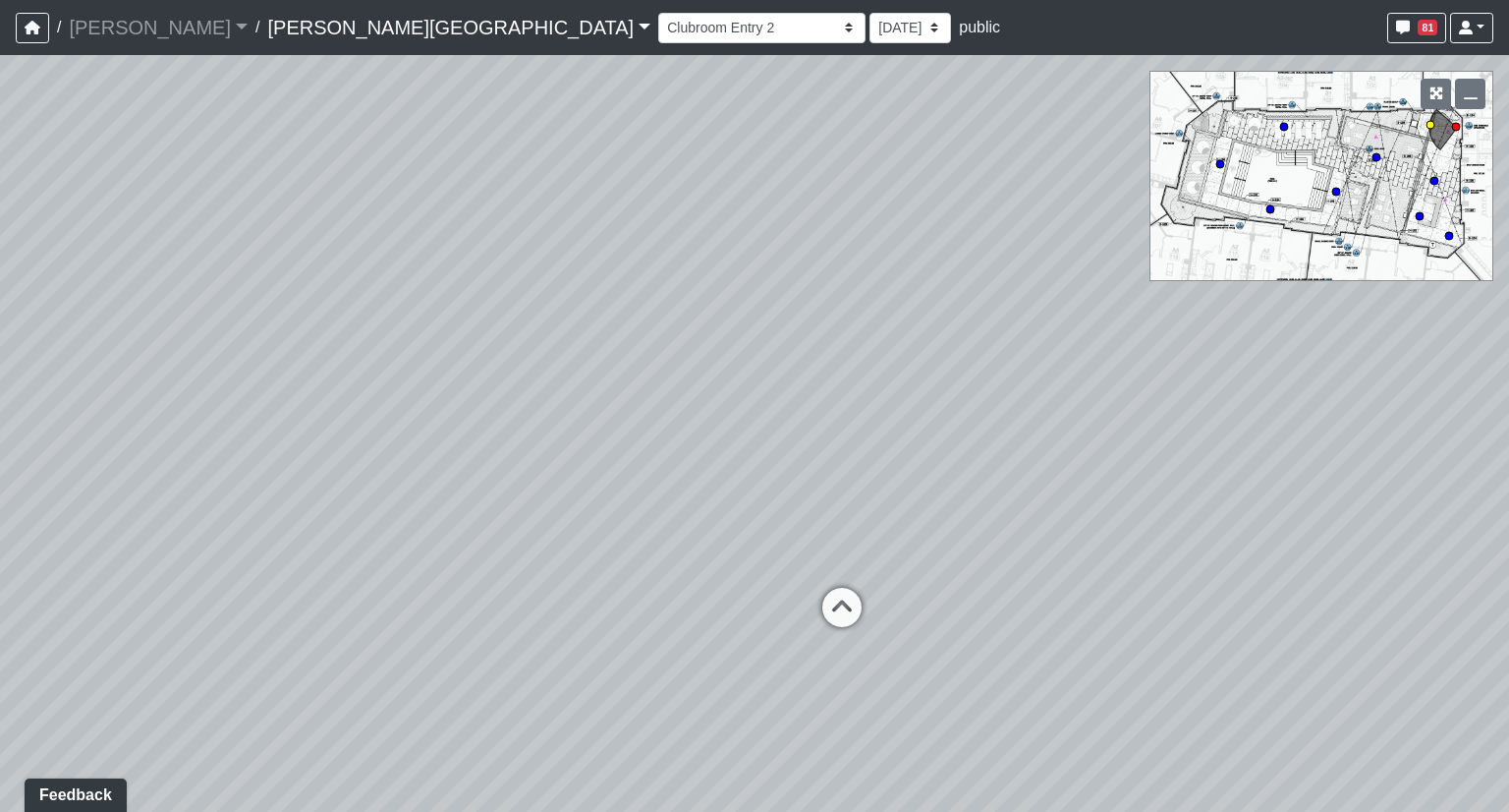
select select "6bnPHe36sRMzFsTNFtoJWc"
select select "4RaHTiPXkmhnUPAV7KL21M"
drag, startPoint x: 425, startPoint y: 470, endPoint x: 688, endPoint y: 467, distance: 263.0
click at [688, 467] on div "Loading... Coffee Bar Loading... Created by kristin vinesett - 6/27/2025 - Rev:…" at bounding box center [754, 433] width 1509 height 756
click at [397, 515] on icon at bounding box center [391, 526] width 59 height 59
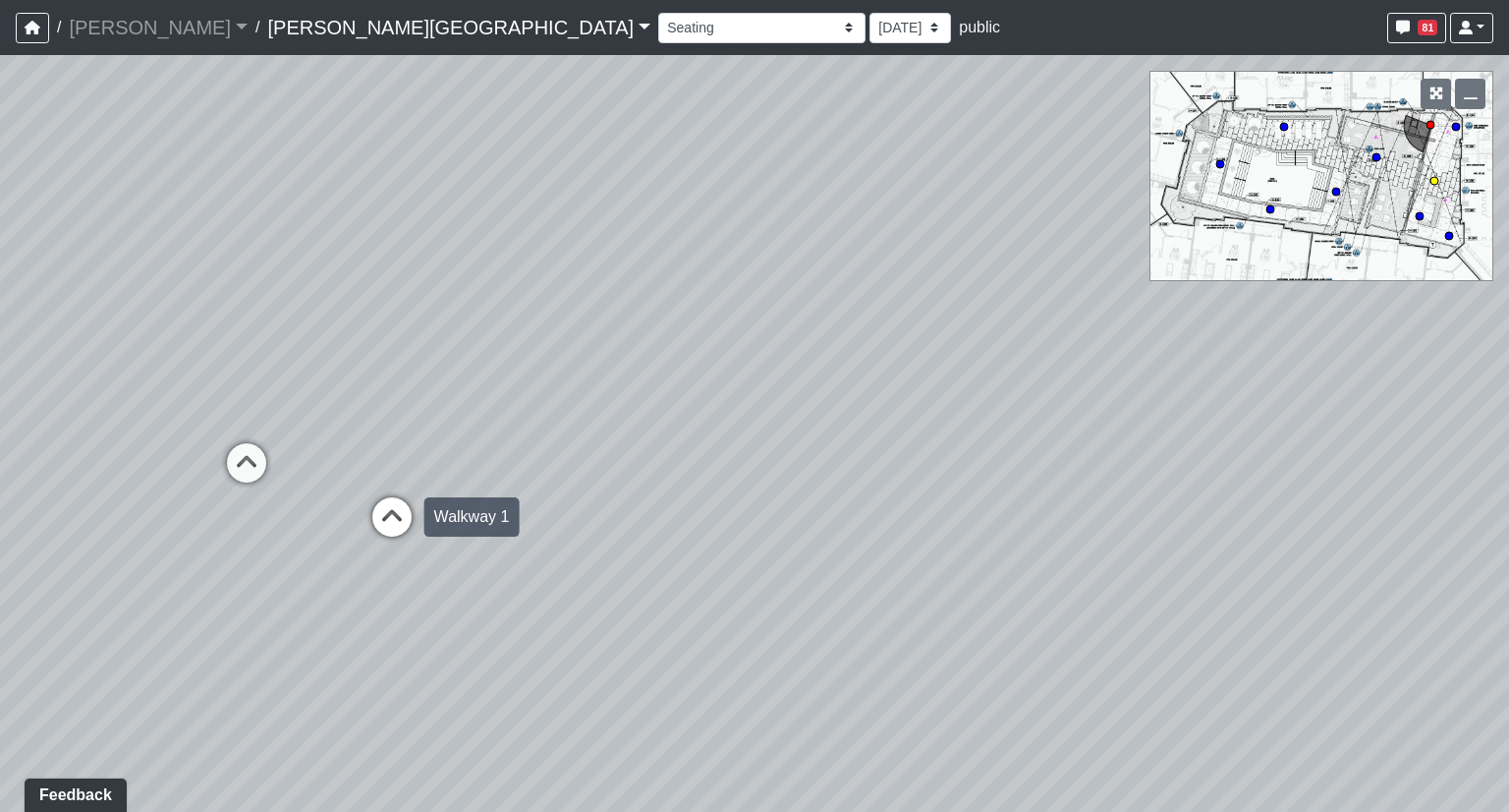
select select "cYXVmuEEiMG4FqbdhrBtn9"
select select "4RaHTiPXkmhnUPAV7KL21M"
drag, startPoint x: 865, startPoint y: 441, endPoint x: 398, endPoint y: 421, distance: 467.4
click at [398, 421] on div "Loading... Coffee Bar Loading... Created by kristin vinesett - 6/27/2025 - Rev:…" at bounding box center [754, 433] width 1509 height 756
drag, startPoint x: 814, startPoint y: 390, endPoint x: 653, endPoint y: 417, distance: 163.2
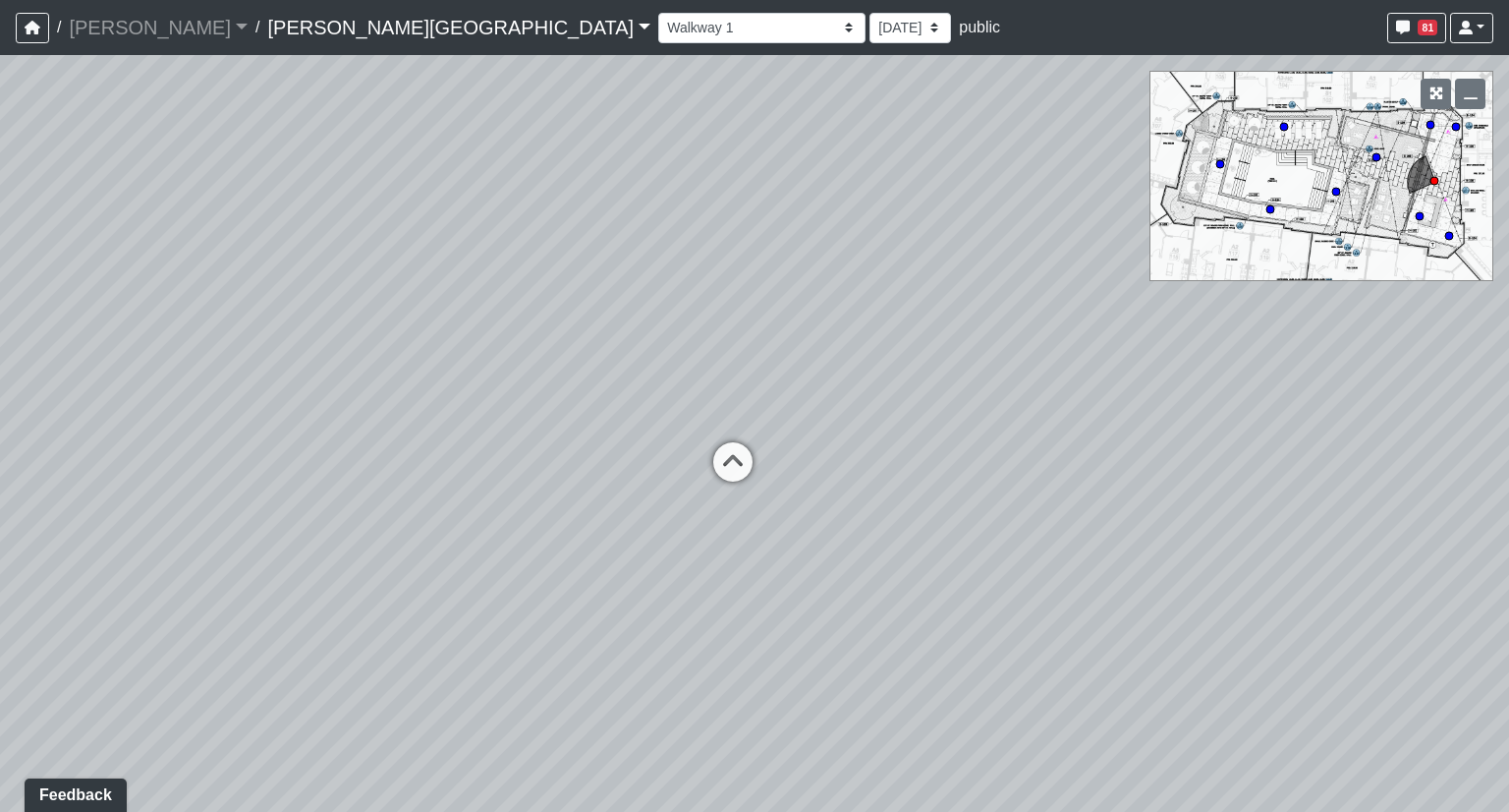
click at [653, 417] on div "Loading... Coffee Bar Loading... Created by kristin vinesett - 6/27/2025 - Rev:…" at bounding box center [754, 433] width 1509 height 756
click at [735, 466] on icon at bounding box center [734, 468] width 59 height 59
select select "mNNsTm4kxGxjv7qDWgGW9s"
select select "4RaHTiPXkmhnUPAV7KL21M"
drag, startPoint x: 722, startPoint y: 409, endPoint x: 745, endPoint y: 440, distance: 38.6
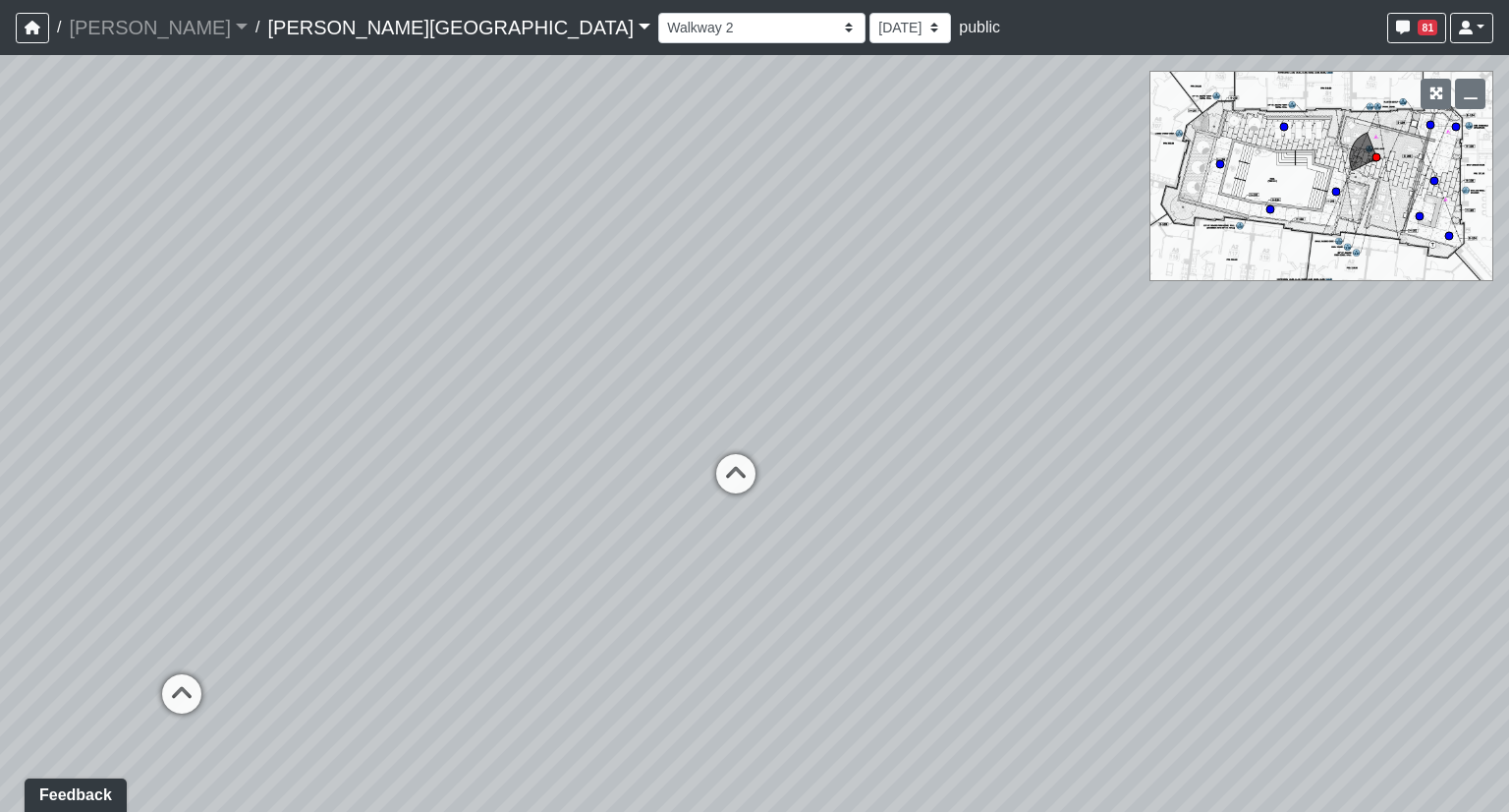
click at [745, 440] on div "Loading... Coffee Bar Loading... Created by kristin vinesett - 6/27/2025 - Rev:…" at bounding box center [754, 433] width 1509 height 756
click at [658, 16] on select "Hallway Hospitality Bar Package Room Package Room Entry Pool Courtyard Entry 1 …" at bounding box center [761, 28] width 207 height 31
click at [658, 13] on select "Hallway Hospitality Bar Package Room Package Room Entry Pool Courtyard Entry 1 …" at bounding box center [761, 28] width 207 height 31
select select "hQy7LMzoANXpPDJpzy1Xxs"
select select "aFerZM29vatiXM9eFe8zm3"
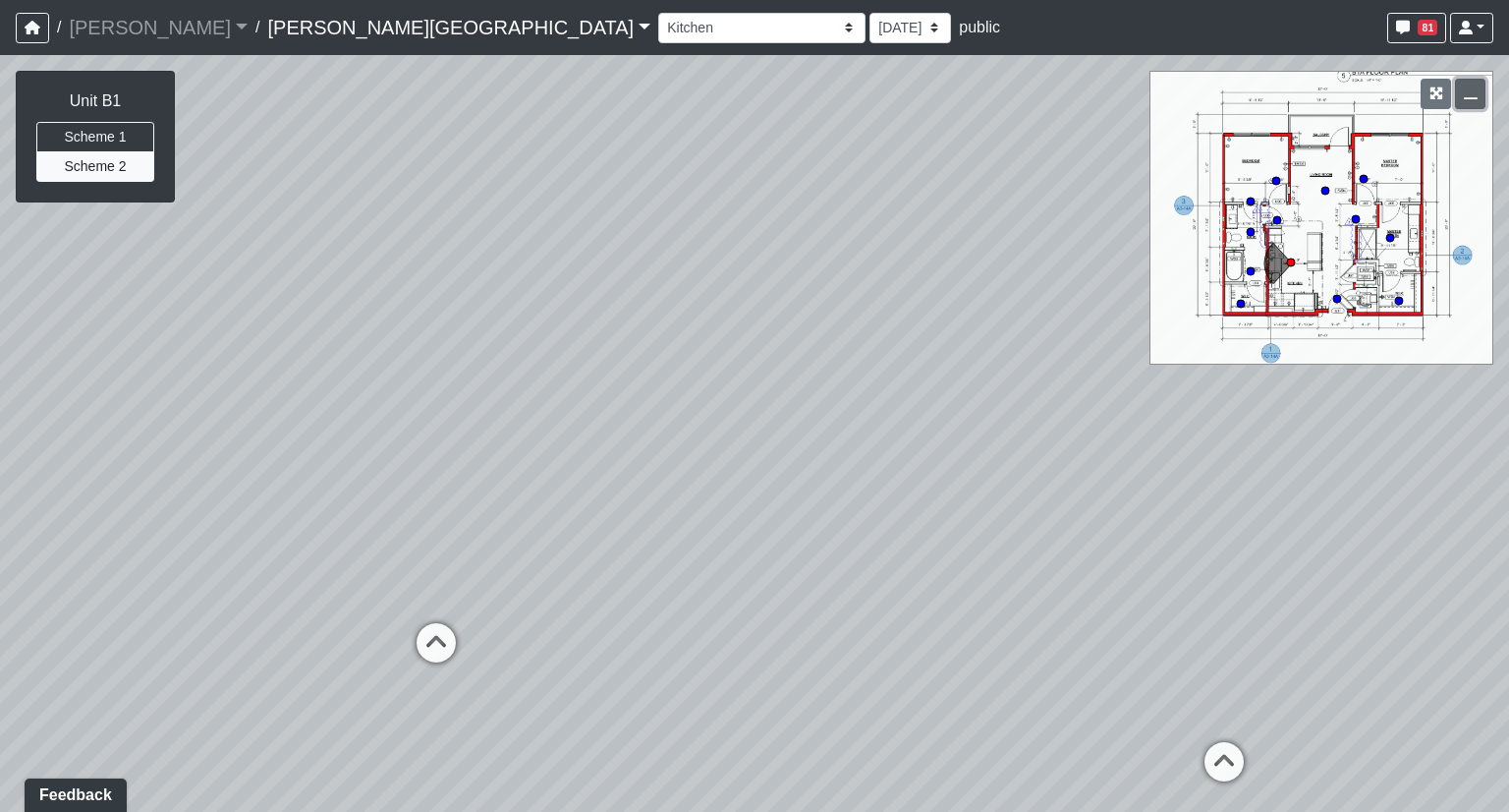
click at [1468, 93] on icon "button" at bounding box center [1471, 93] width 14 height 14
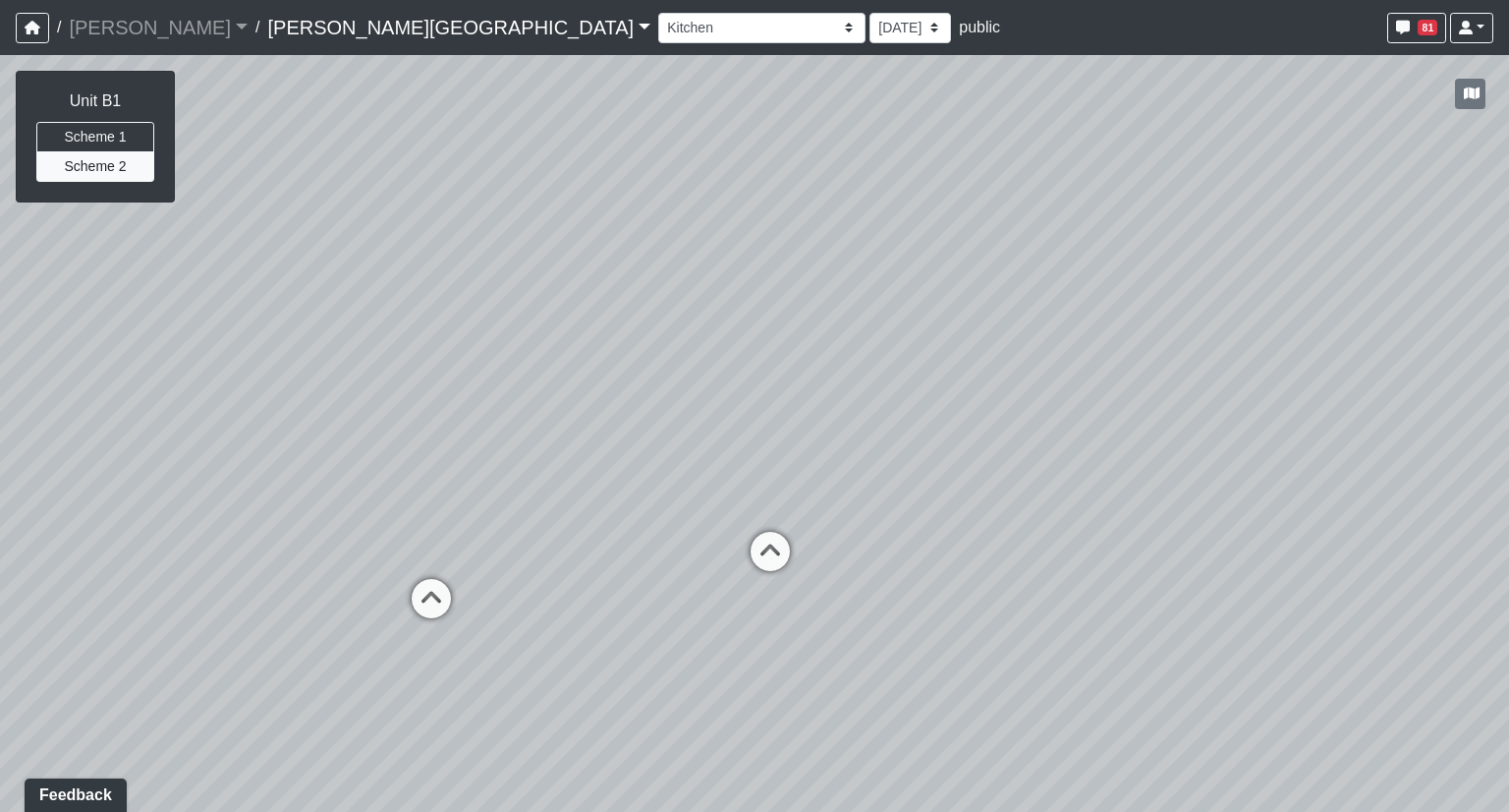
drag, startPoint x: 969, startPoint y: 240, endPoint x: 1413, endPoint y: 184, distance: 447.5
click at [1413, 184] on div "Loading... Coffee Bar Loading... Created by kristin vinesett - 6/27/2025 - Rev:…" at bounding box center [754, 433] width 1509 height 756
drag, startPoint x: 1244, startPoint y: 494, endPoint x: 1185, endPoint y: 444, distance: 77.3
click at [1185, 444] on div "Loading... Coffee Bar Loading... Created by kristin vinesett - 6/27/2025 - Rev:…" at bounding box center [754, 433] width 1509 height 756
click at [267, 29] on link "[PERSON_NAME][GEOGRAPHIC_DATA]" at bounding box center [459, 28] width 383 height 40
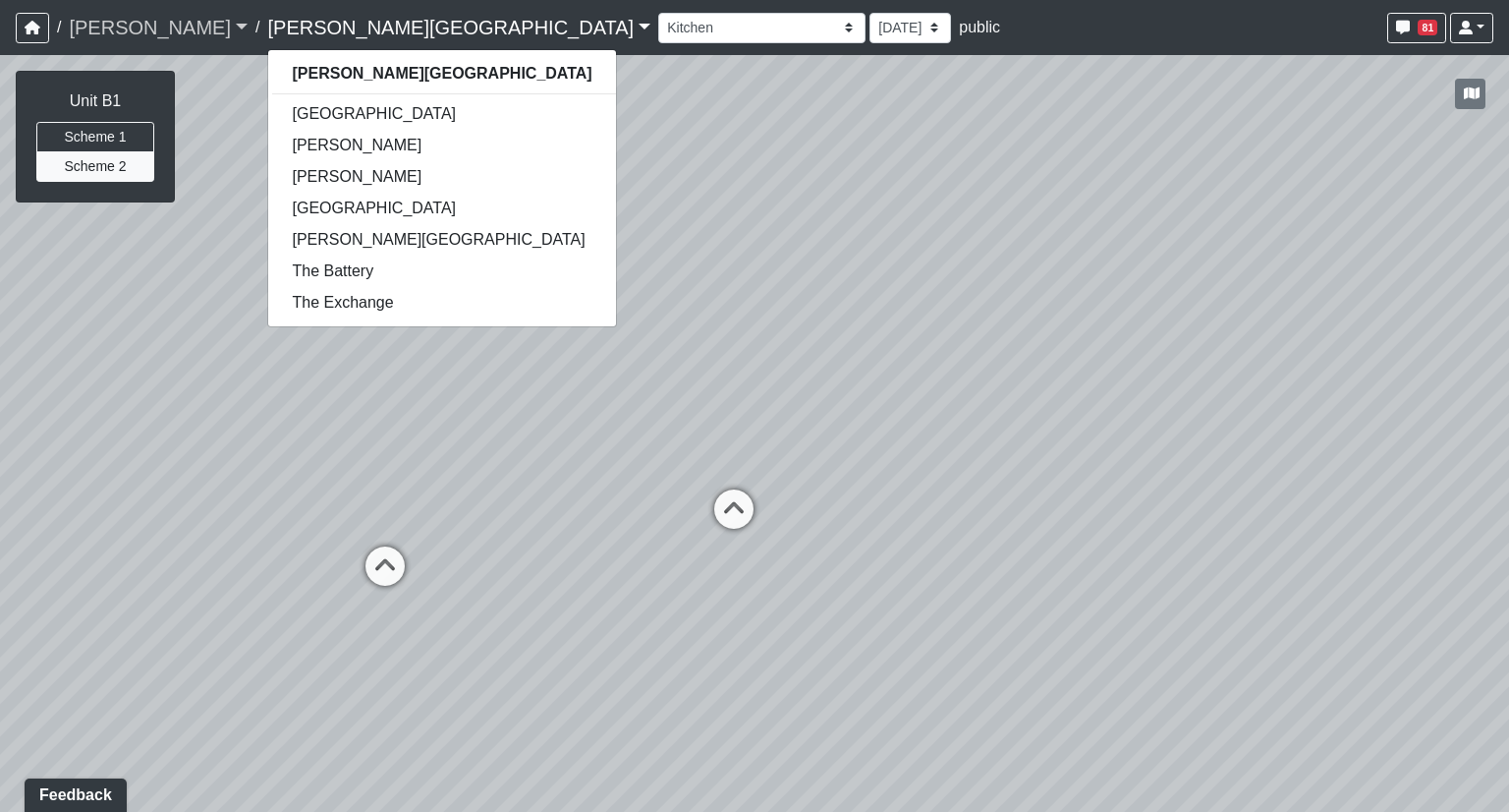
click at [142, 29] on link "[PERSON_NAME]" at bounding box center [158, 28] width 179 height 40
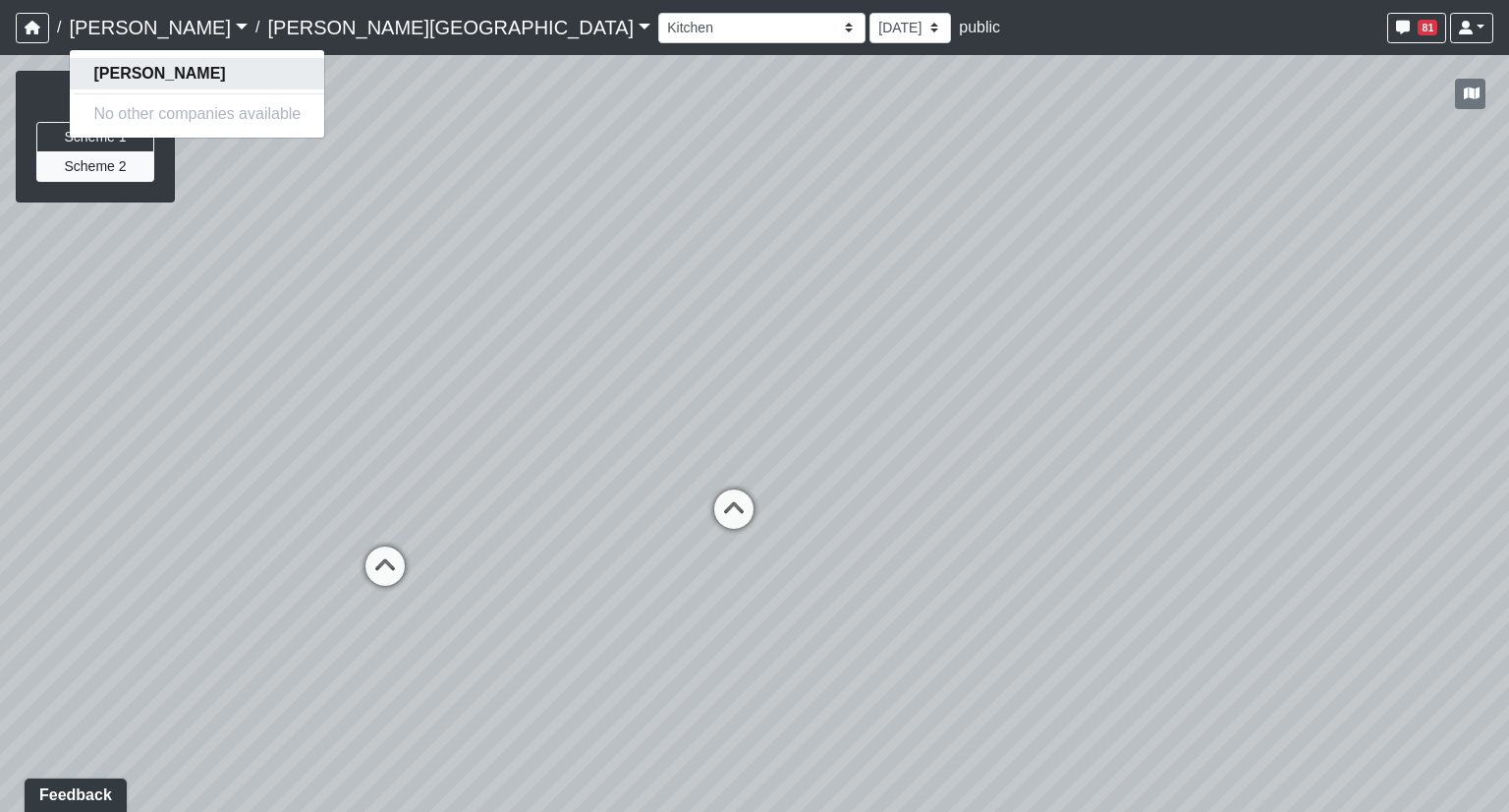
click at [116, 68] on strong "[PERSON_NAME]" at bounding box center [159, 72] width 132 height 17
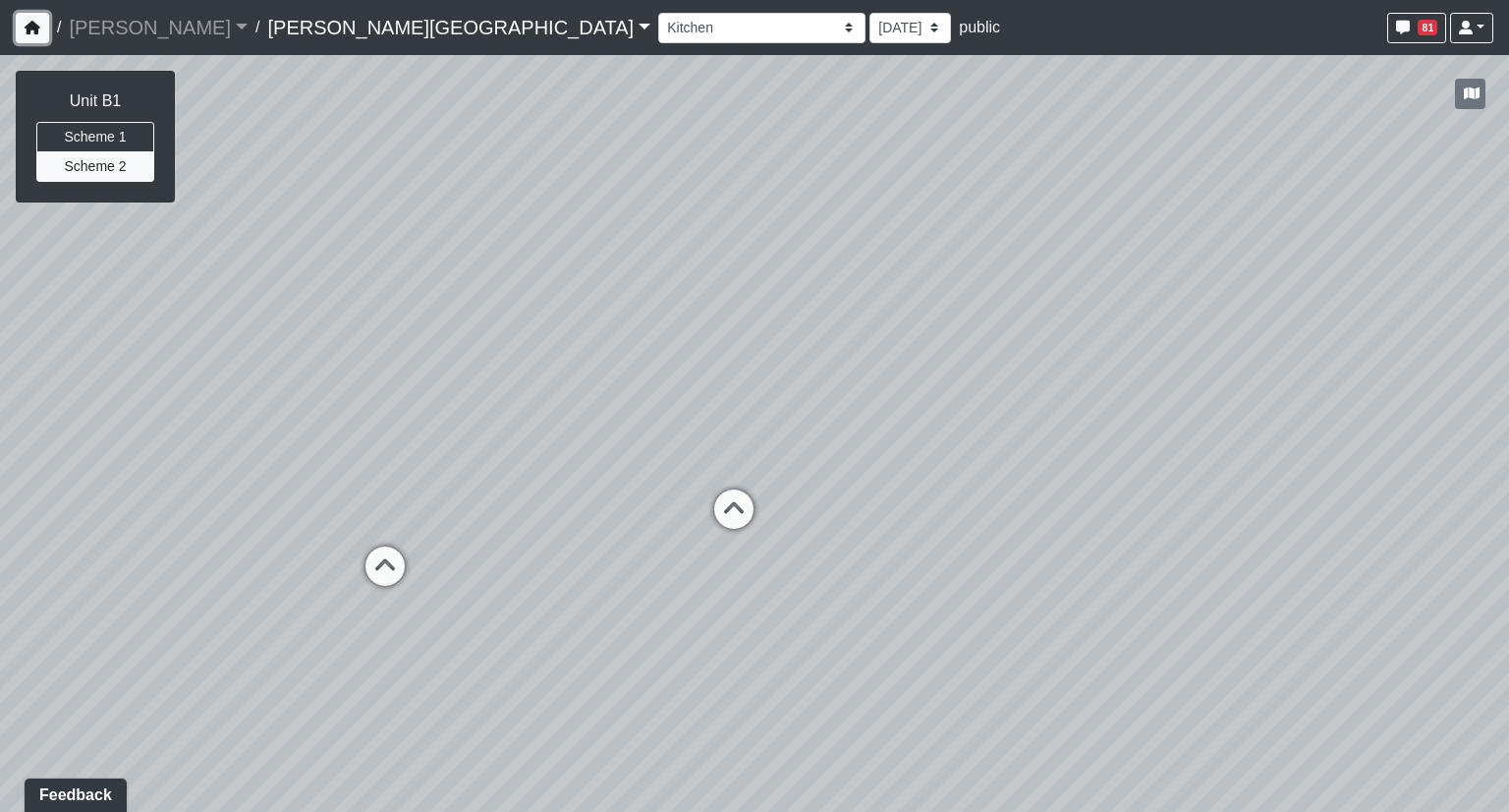
click at [32, 31] on icon "button" at bounding box center [33, 28] width 16 height 14
drag, startPoint x: 237, startPoint y: 382, endPoint x: 1124, endPoint y: 382, distance: 887.0
click at [991, 380] on div "Loading... Coffee Bar Loading... Created by kristin vinesett - 6/27/2025 - Rev:…" at bounding box center [754, 433] width 1509 height 756
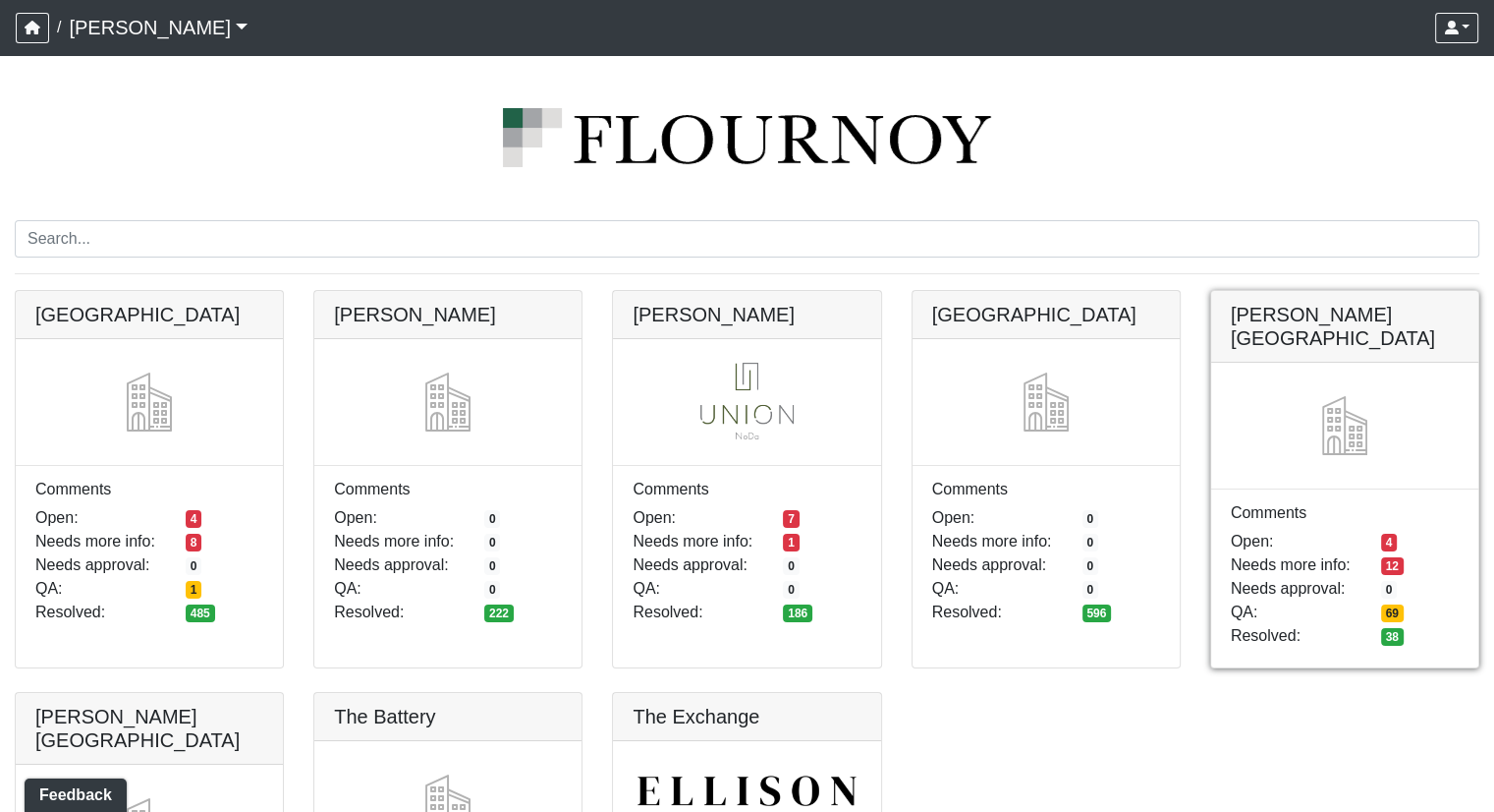
click at [1341, 291] on link at bounding box center [1344, 291] width 267 height 0
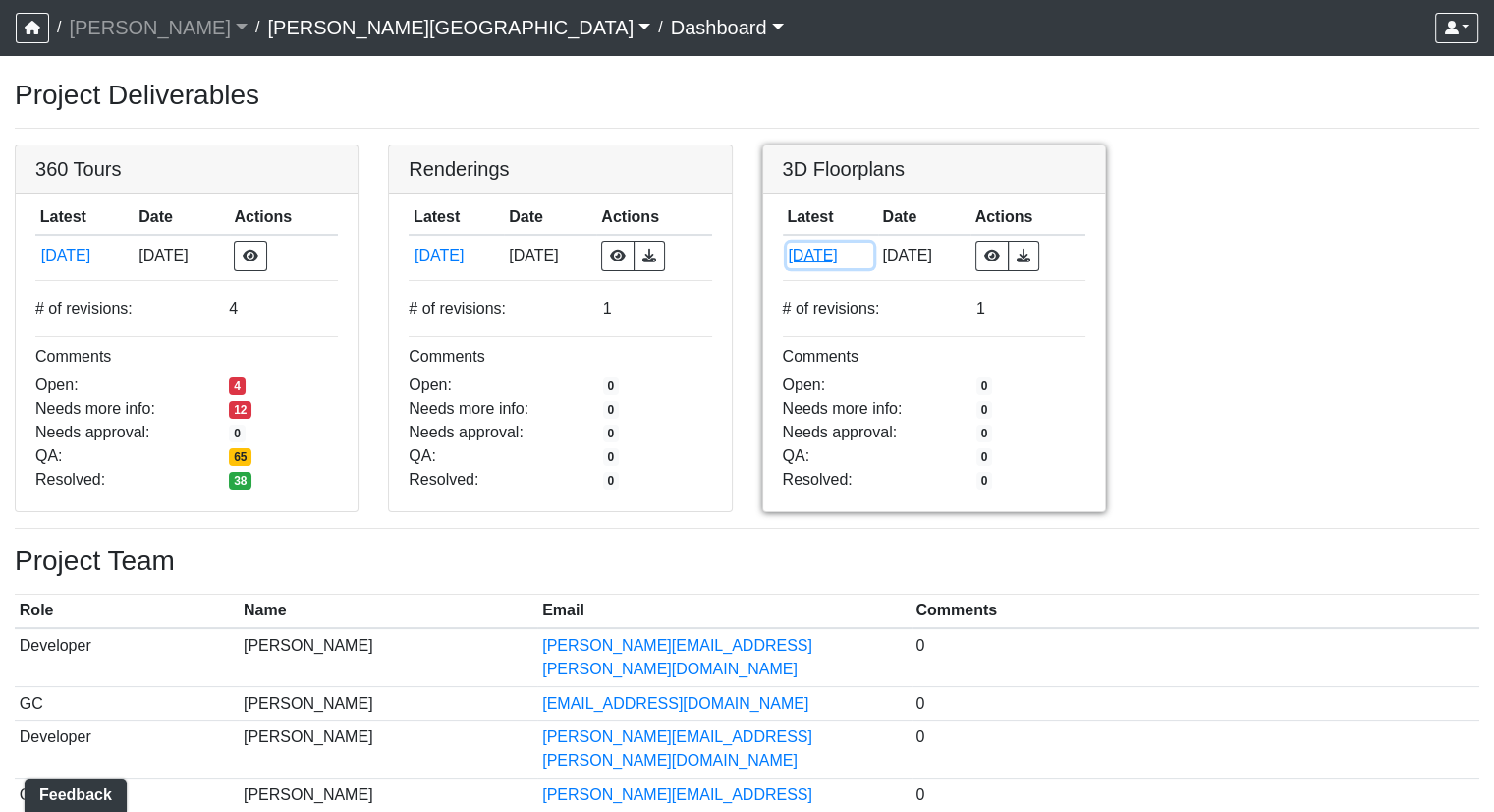
drag, startPoint x: 833, startPoint y: 259, endPoint x: 815, endPoint y: 298, distance: 43.0
click at [815, 298] on div "3D Floorplans Latest Date Actions [DATE] [DATE] # of revisions: 1 Comments Open…" at bounding box center [934, 328] width 343 height 367
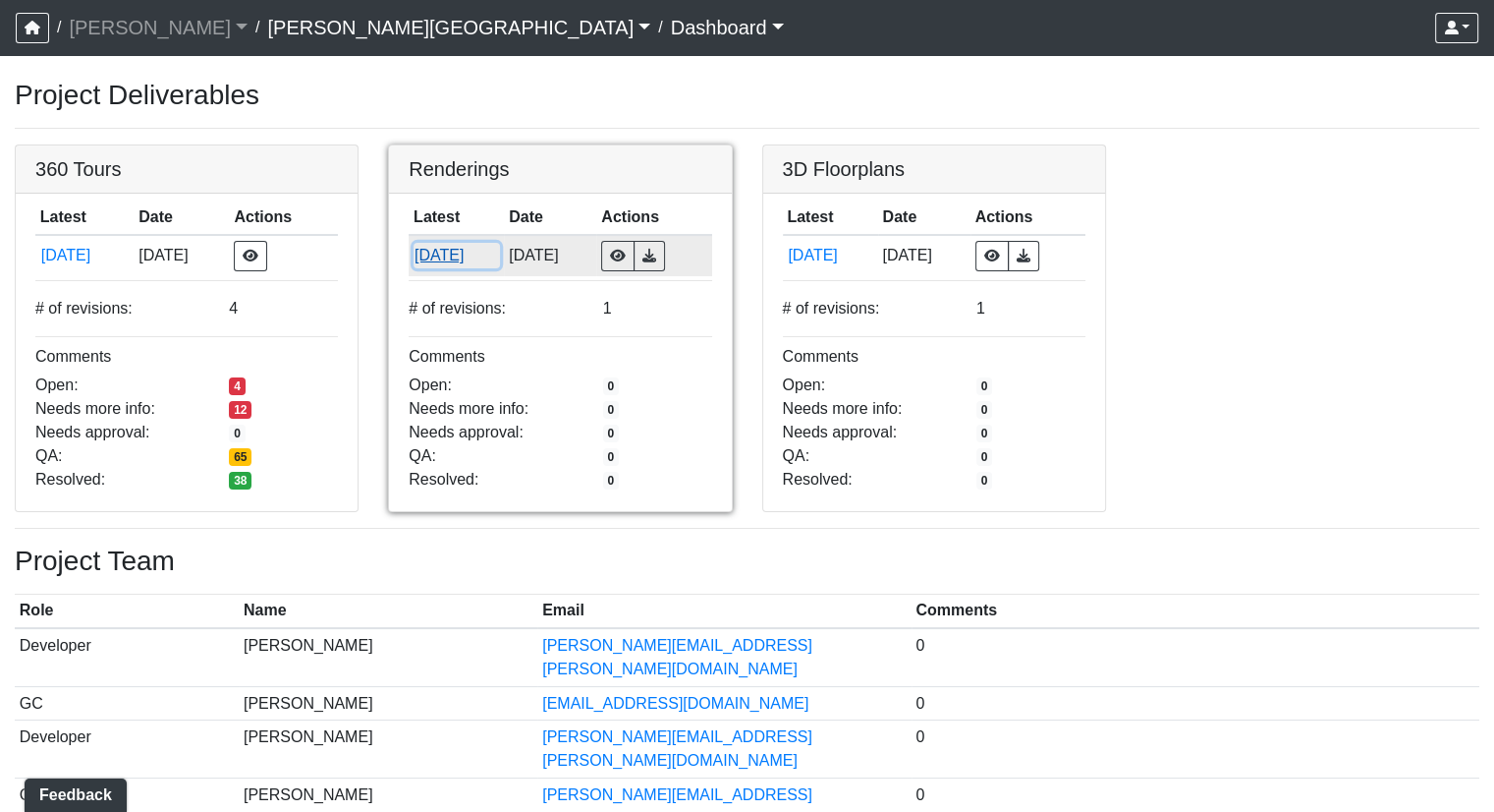
click at [437, 254] on button "[DATE]" at bounding box center [457, 255] width 86 height 26
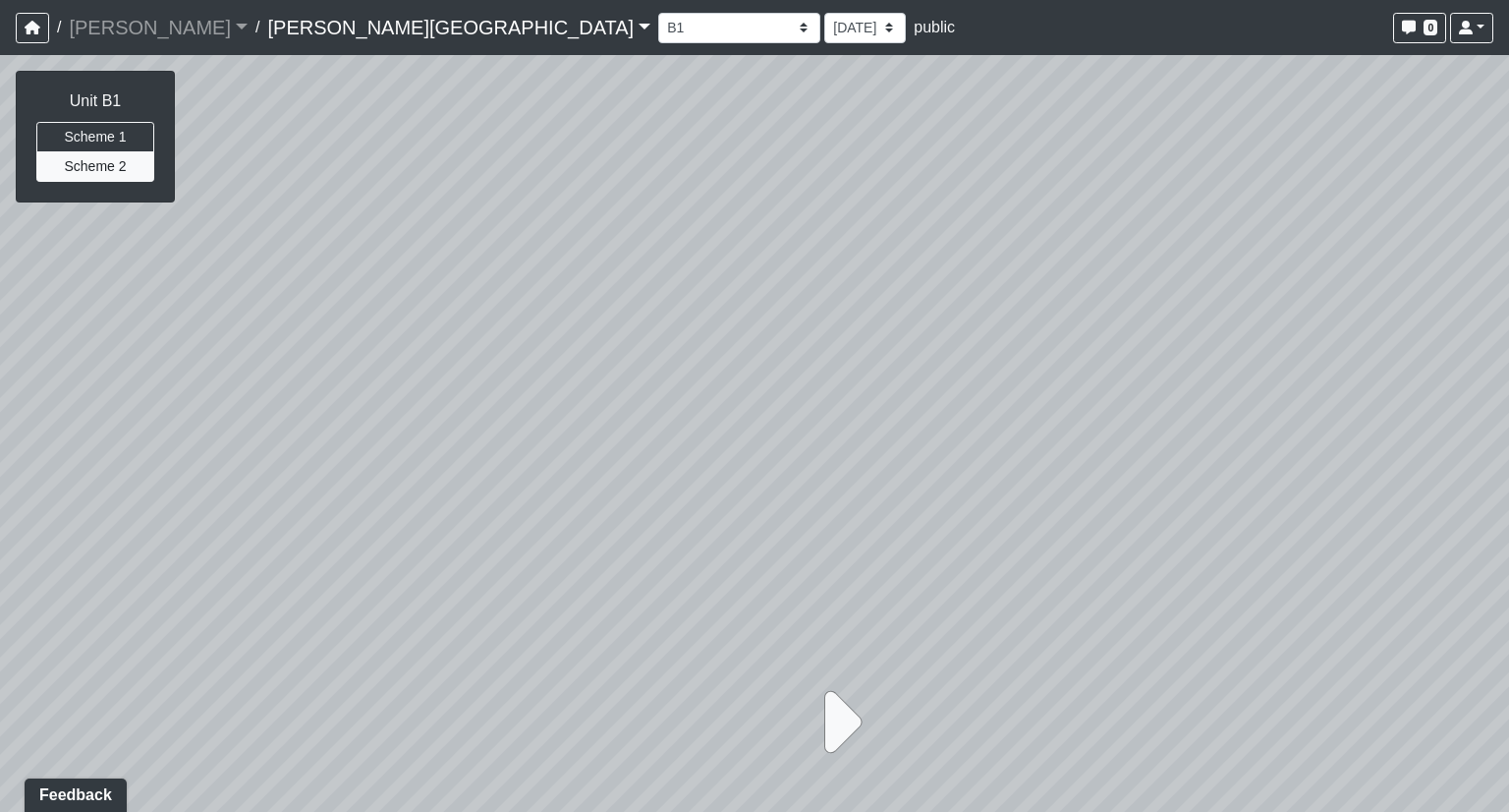
click at [828, 726] on icon at bounding box center [837, 722] width 49 height 98
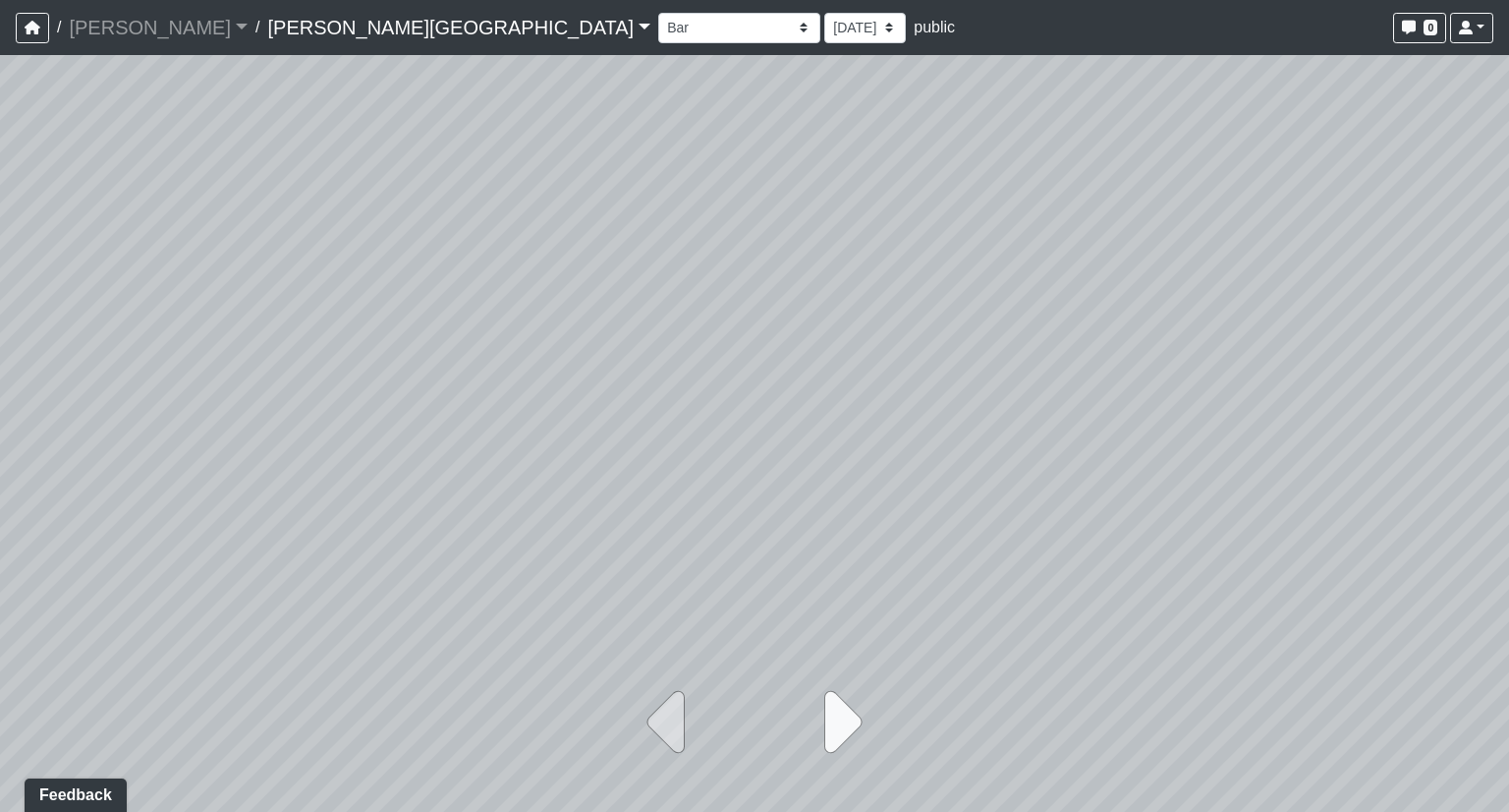
click at [830, 726] on icon at bounding box center [837, 722] width 49 height 98
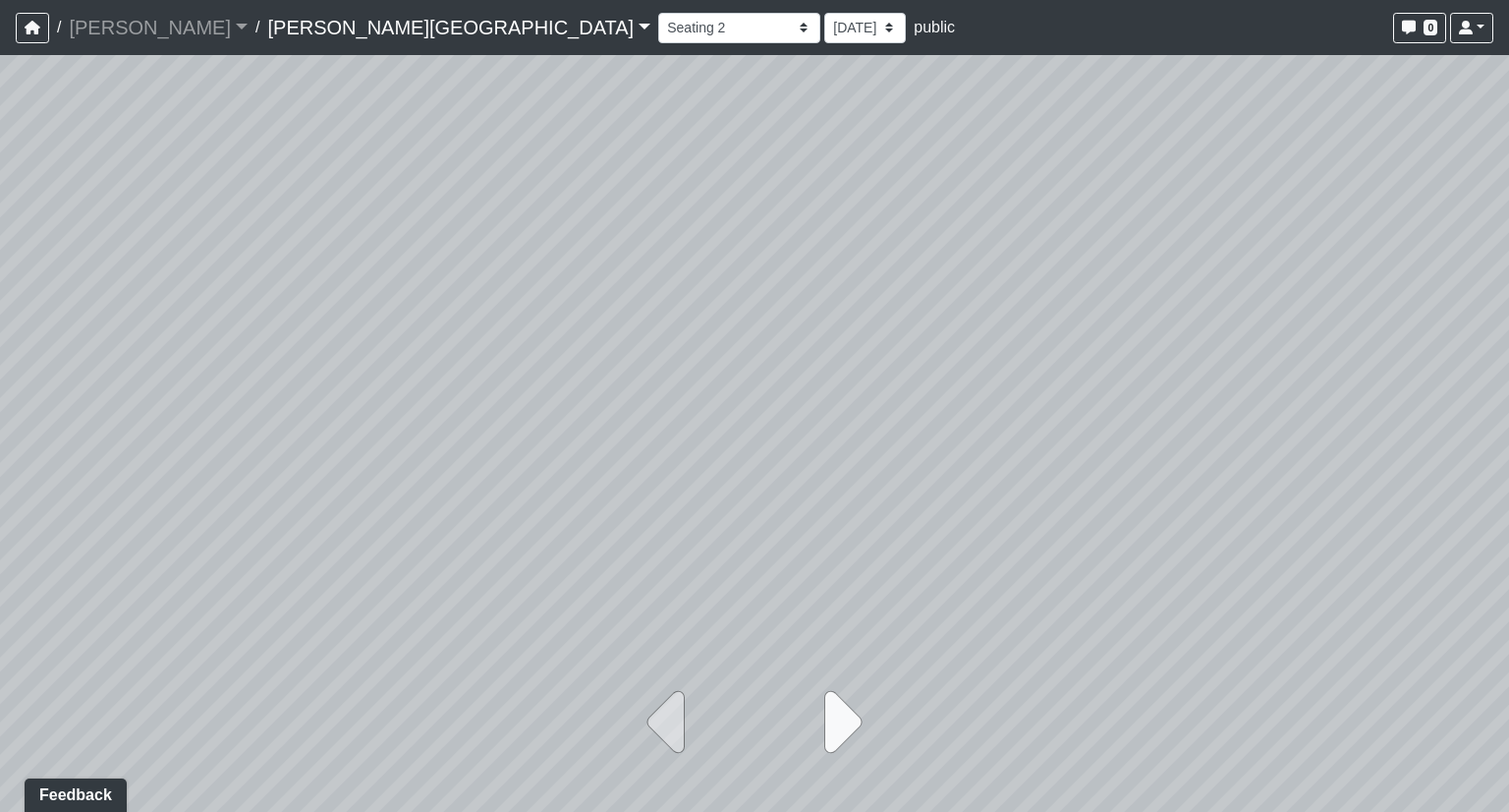
click at [833, 725] on icon at bounding box center [837, 722] width 49 height 98
click at [845, 726] on icon at bounding box center [837, 722] width 49 height 98
select select "wADQvKgy5qo33Mr8LhcPoj"
